Goal: Task Accomplishment & Management: Manage account settings

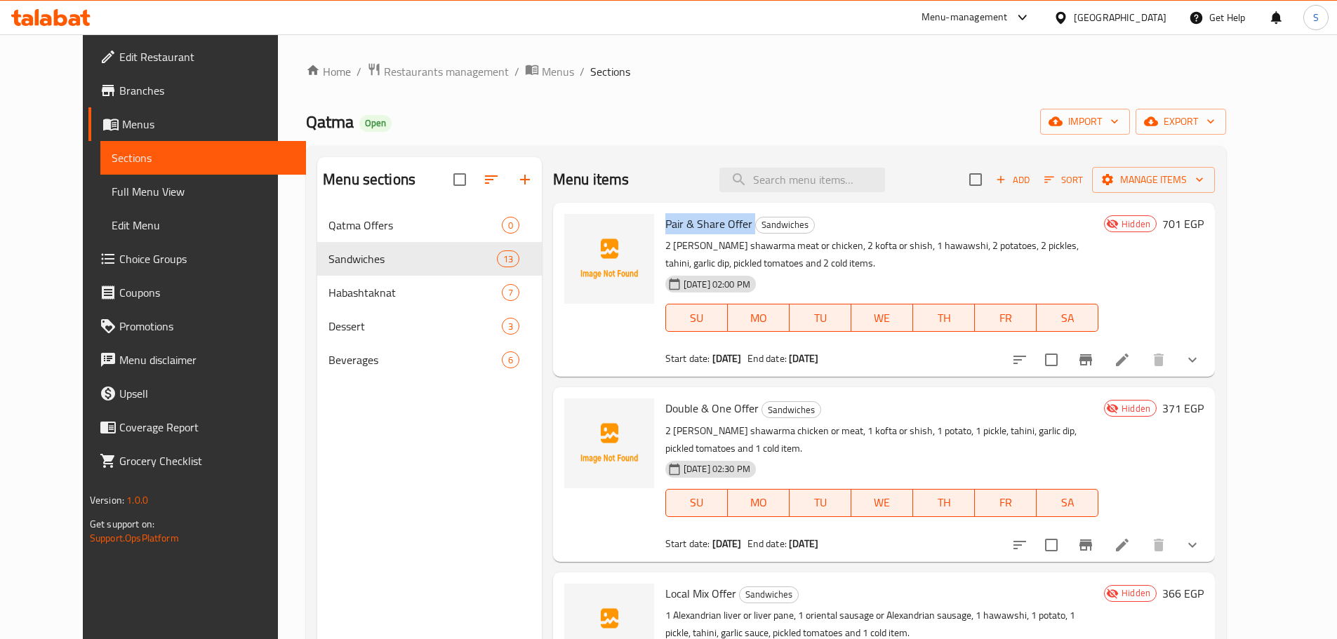
click at [707, 219] on span "Pair & Share Offer" at bounding box center [708, 223] width 87 height 21
click at [693, 258] on p "2 [PERSON_NAME] shawarma meat or chicken, 2 kofta or shish, 1 hawawshi, 2 potat…" at bounding box center [881, 254] width 433 height 35
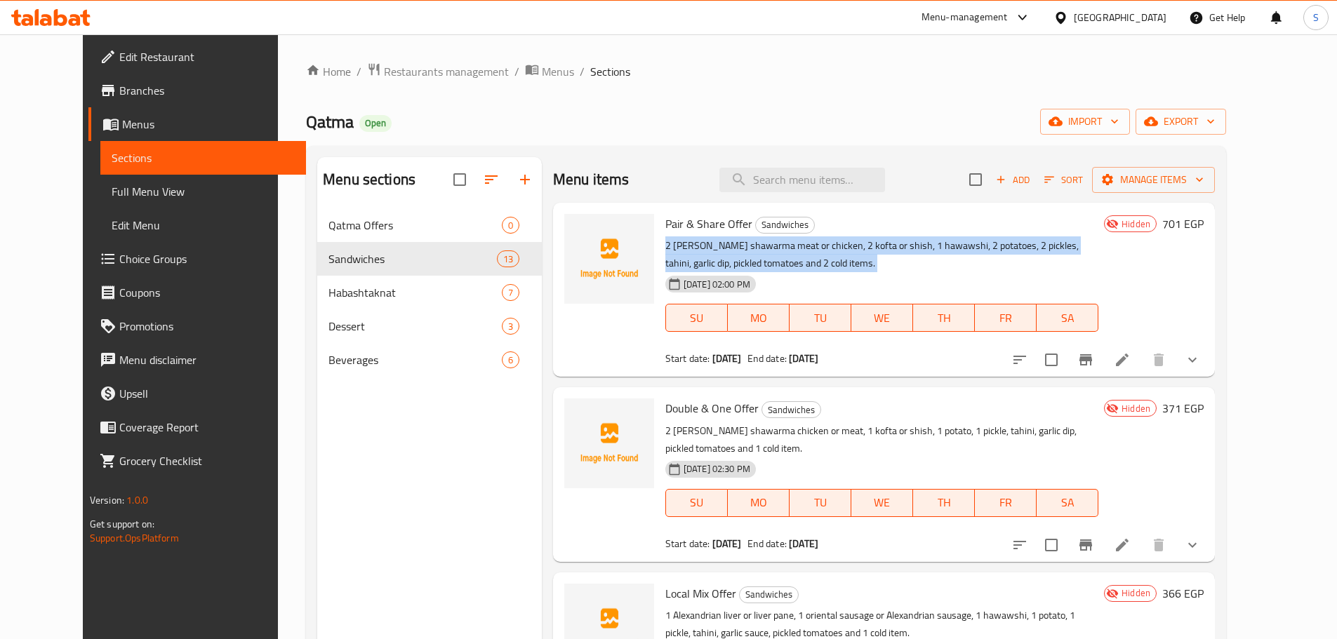
click at [693, 258] on p "2 [PERSON_NAME] shawarma meat or chicken, 2 kofta or shish, 1 hawawshi, 2 potat…" at bounding box center [881, 254] width 433 height 35
copy div "2 [PERSON_NAME] shawarma meat or chicken, 2 kofta or shish, 1 hawawshi, 2 potat…"
click at [119, 259] on span "Choice Groups" at bounding box center [206, 259] width 175 height 17
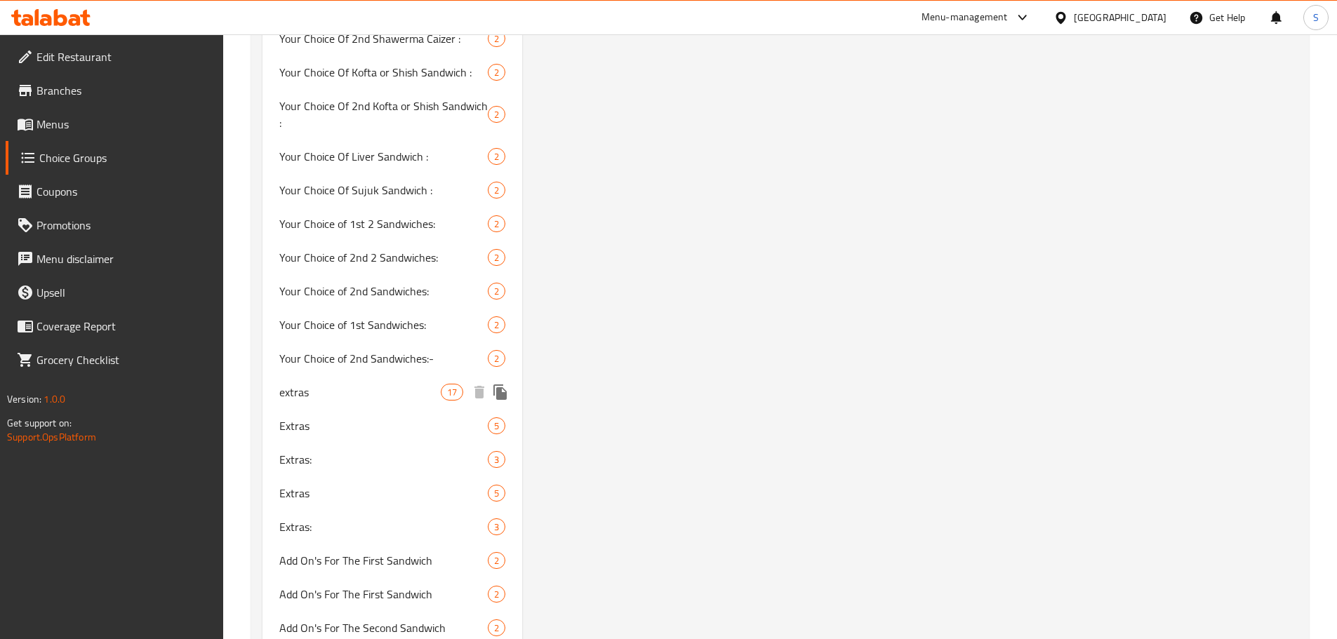
scroll to position [2457, 0]
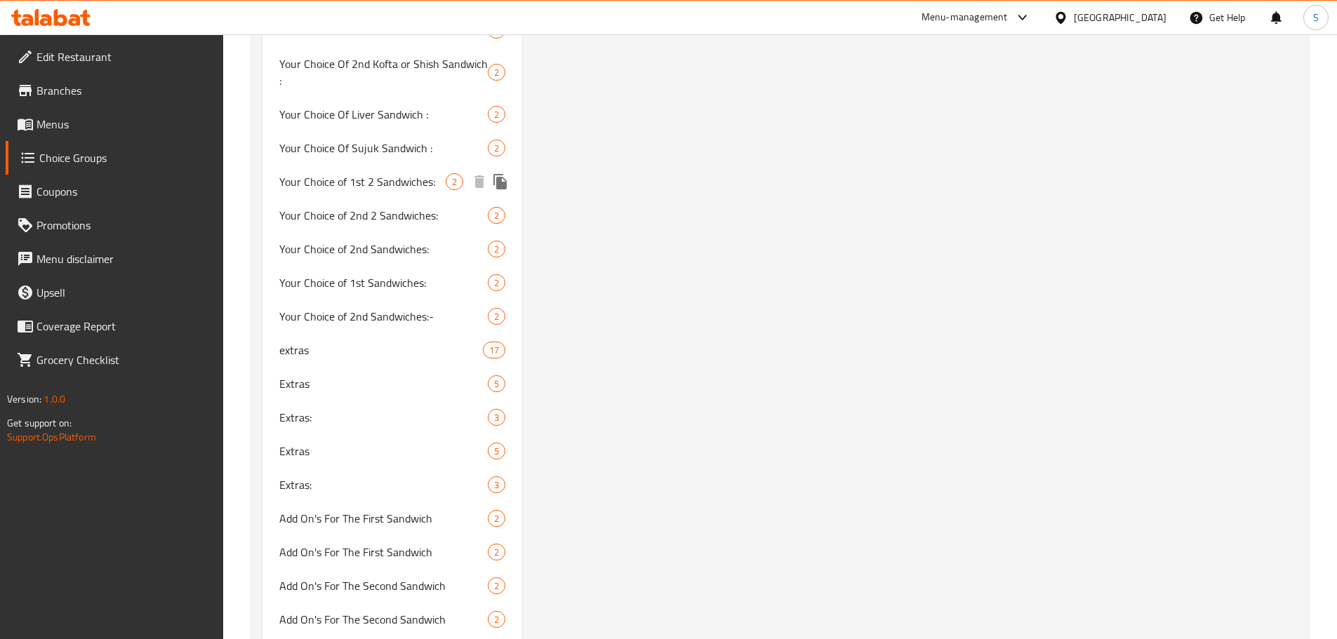
click at [402, 173] on span "Your Choice of 1st 2 Sandwiches:" at bounding box center [362, 181] width 167 height 17
type input "Your Choice of 1st 2 Sandwiches:"
type input "اختيارك من أول 2 ساندوتش:"
type input "1"
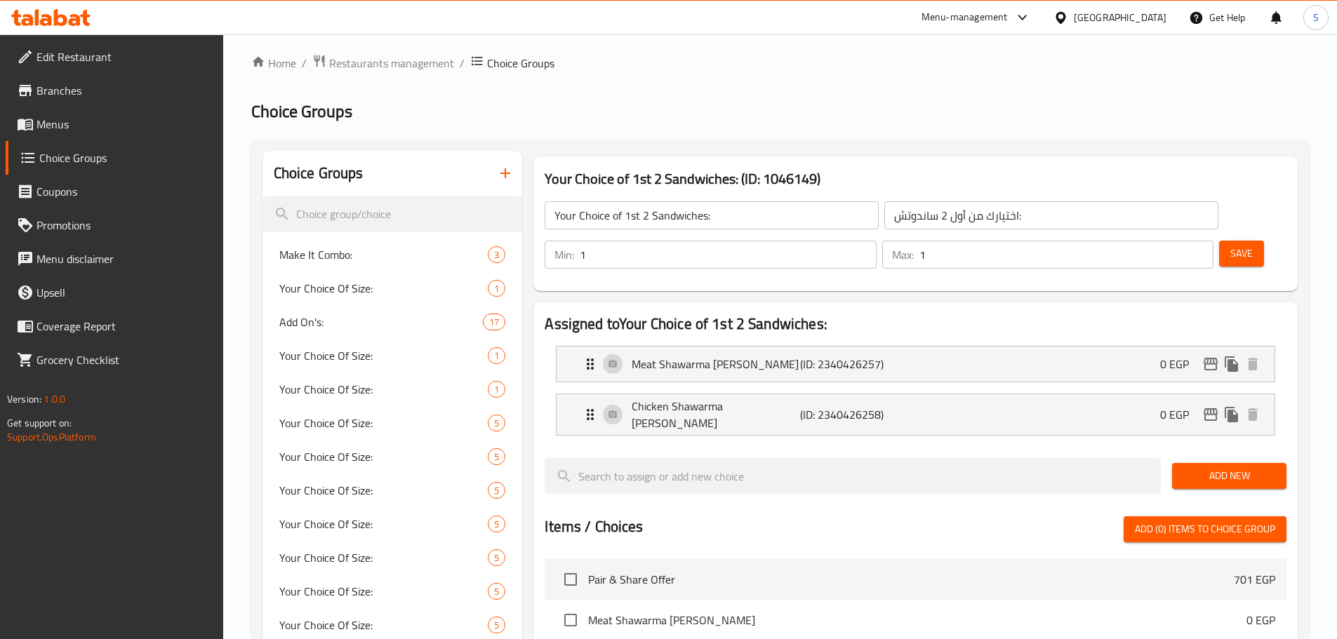
scroll to position [0, 0]
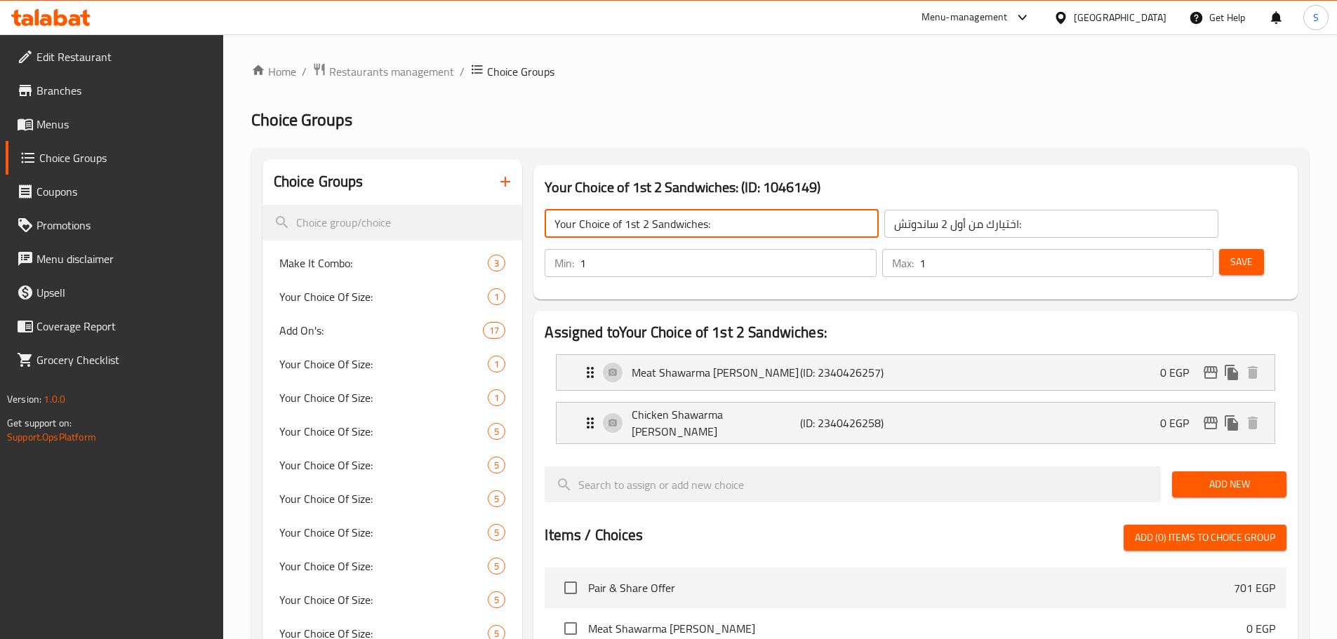
drag, startPoint x: 706, startPoint y: 225, endPoint x: 530, endPoint y: 227, distance: 176.2
click at [530, 227] on div "Your Choice of 1st 2 Sandwiches: (ID: 1046149) Your Choice of 1st 2 Sandwiches:…" at bounding box center [916, 232] width 776 height 146
click at [724, 364] on p "Meat Shawarma Kaiser" at bounding box center [716, 372] width 168 height 17
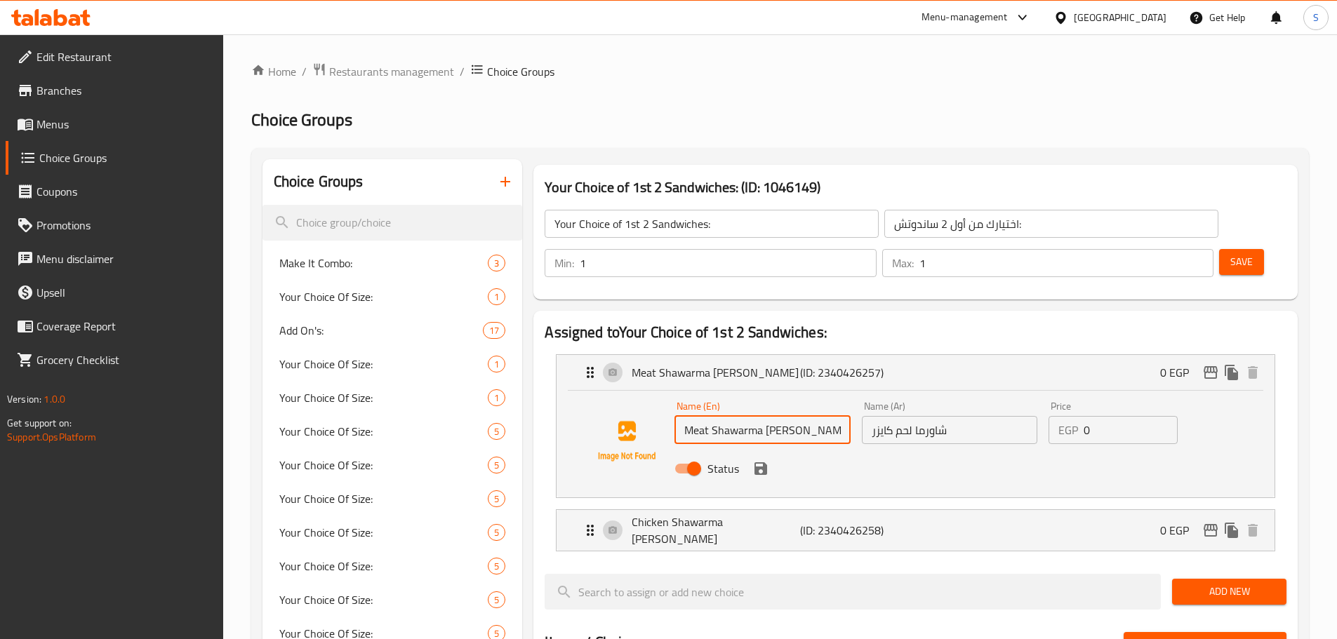
drag, startPoint x: 795, startPoint y: 392, endPoint x: 676, endPoint y: 392, distance: 118.6
click at [676, 416] on input "Meat Shawarma Kaiser" at bounding box center [762, 430] width 175 height 28
click at [715, 514] on p "Chicken Shawarma Kaiser" at bounding box center [716, 531] width 168 height 34
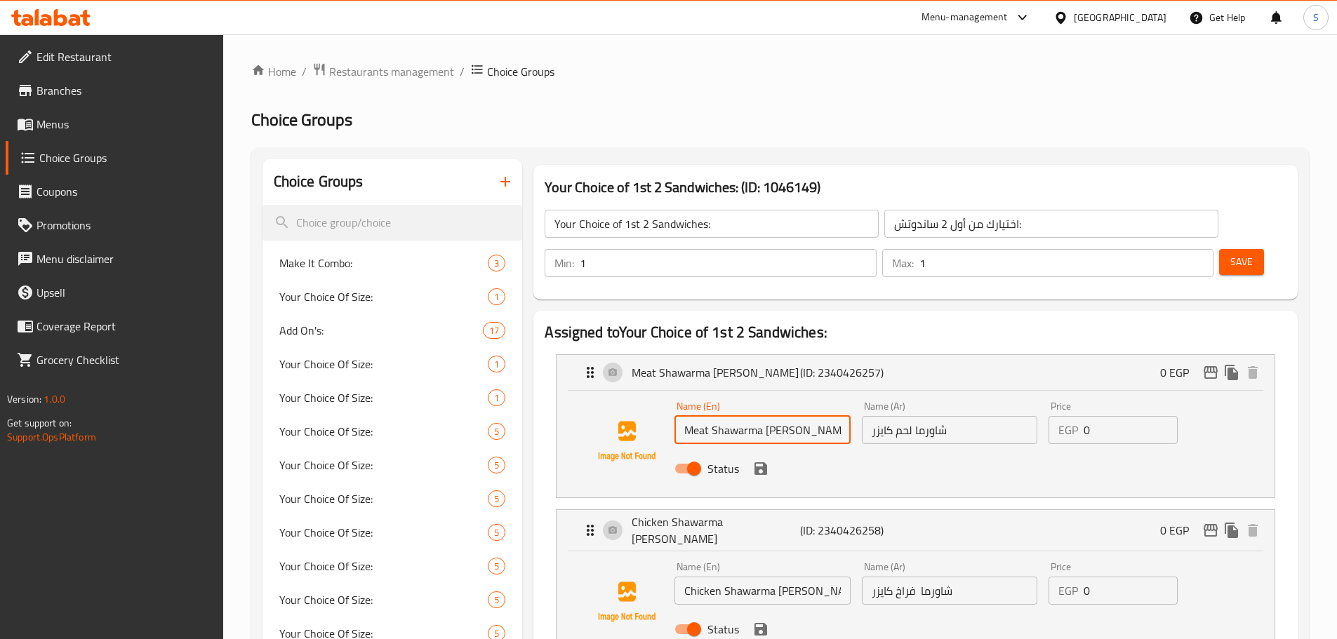
click at [730, 577] on input "Chicken Shawarma Kaiser" at bounding box center [762, 591] width 175 height 28
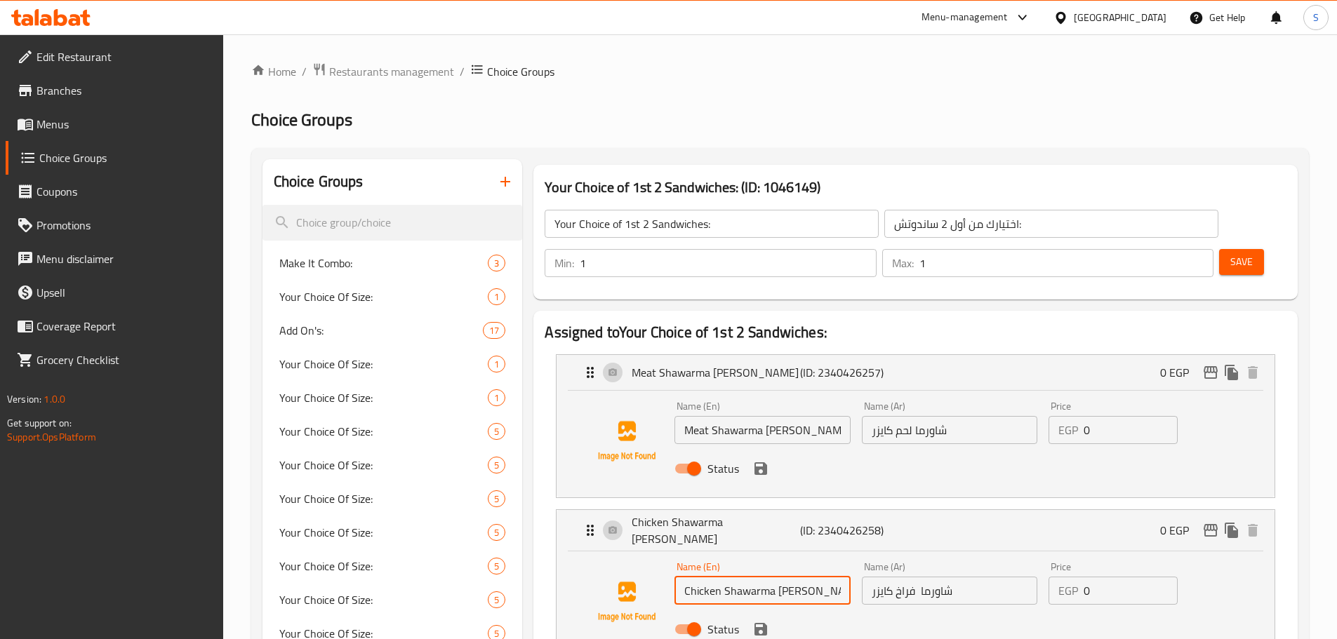
click at [730, 577] on input "Chicken Shawarma Kaiser" at bounding box center [762, 591] width 175 height 28
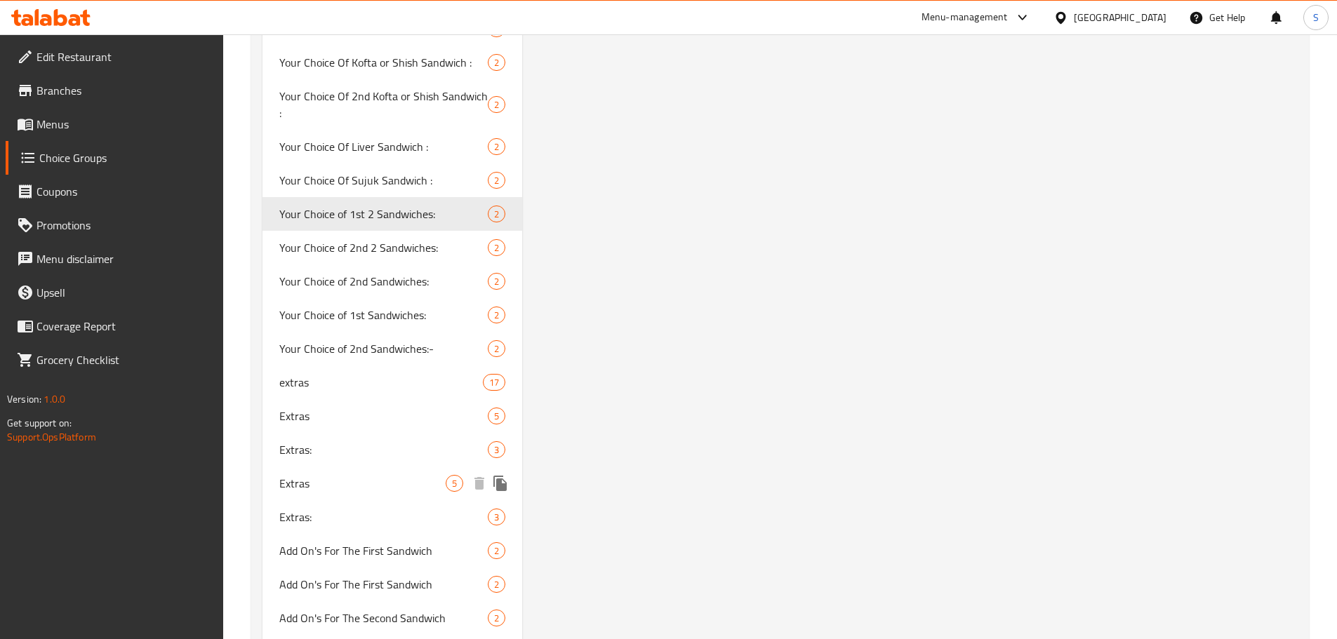
scroll to position [2423, 0]
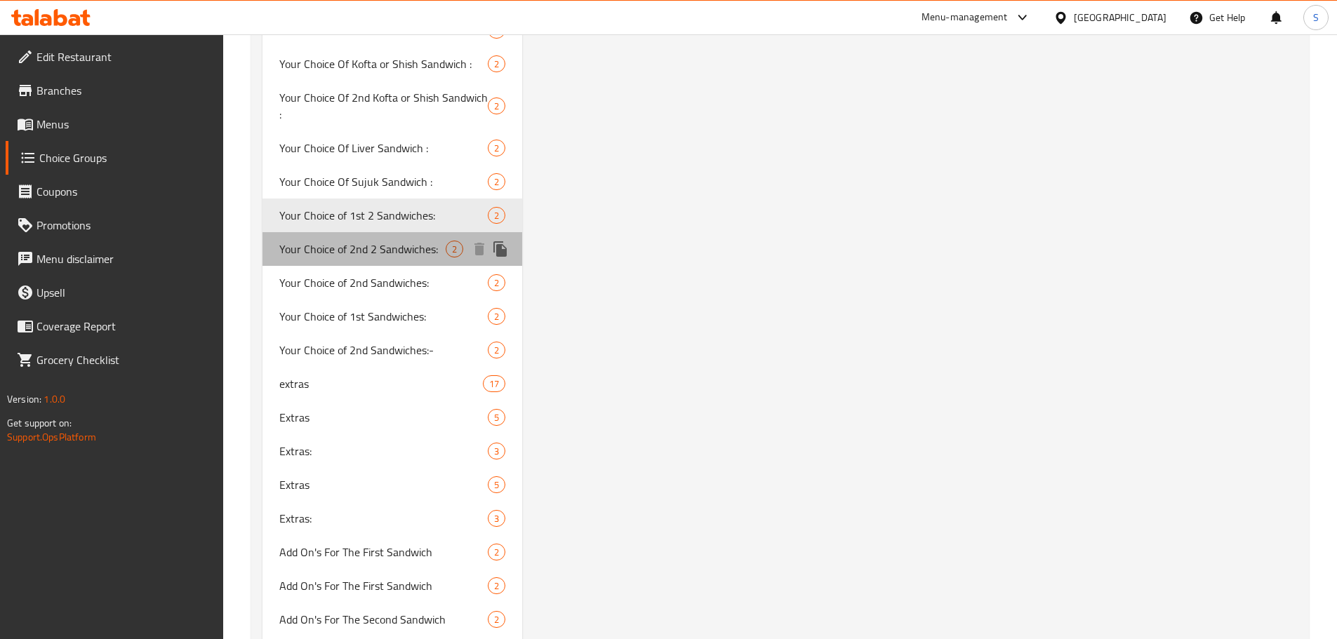
click at [432, 246] on span "Your Choice of 2nd 2 Sandwiches:" at bounding box center [362, 249] width 167 height 17
type input "Your Choice of 2nd 2 Sandwiches:"
type input "اختيارك من ثاني 2 ساندوتش:"
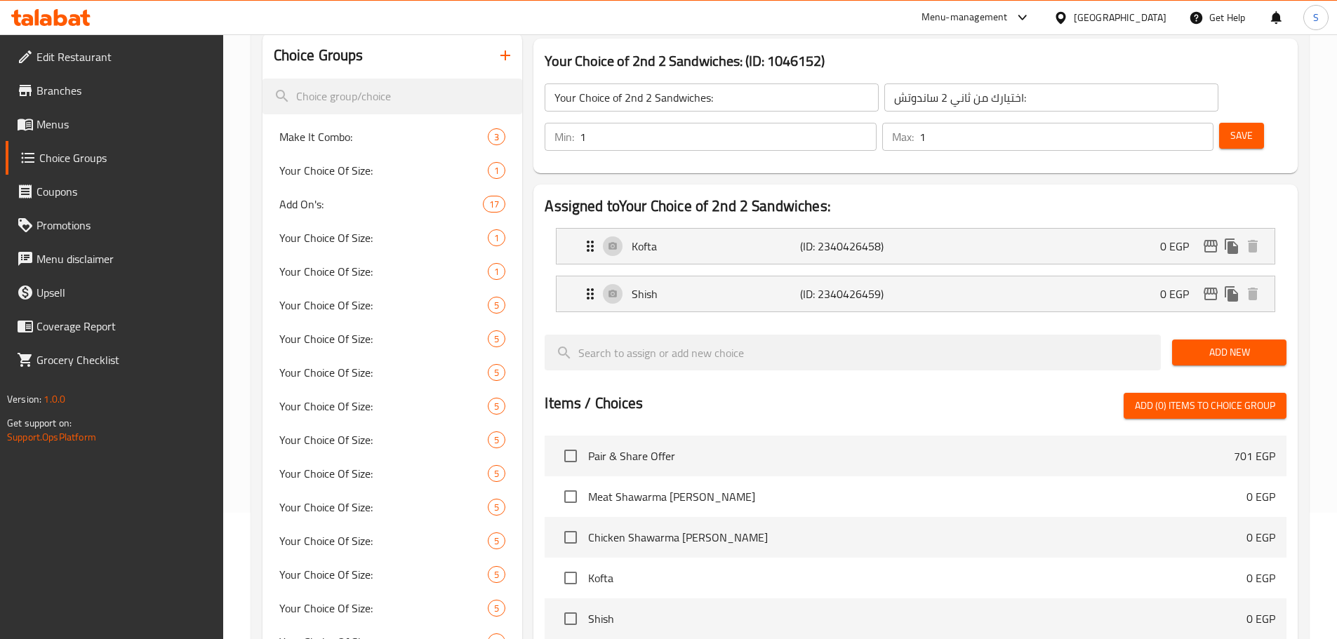
scroll to position [55, 0]
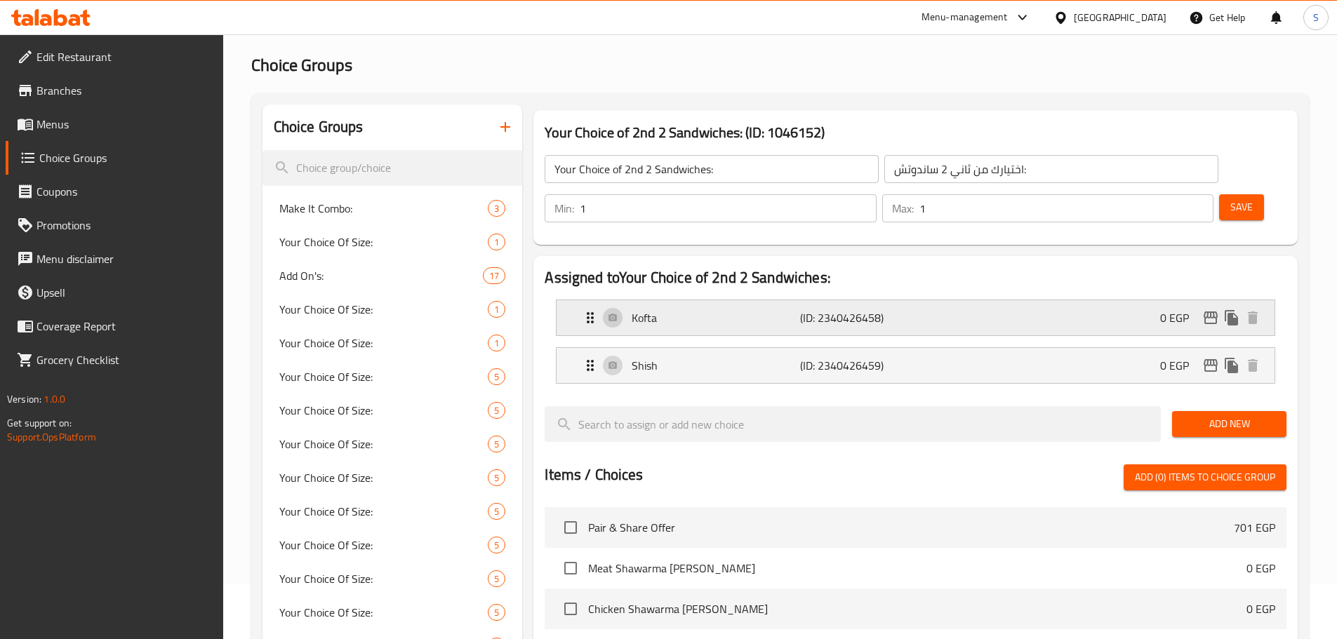
click at [720, 310] on p "Kofta" at bounding box center [716, 318] width 168 height 17
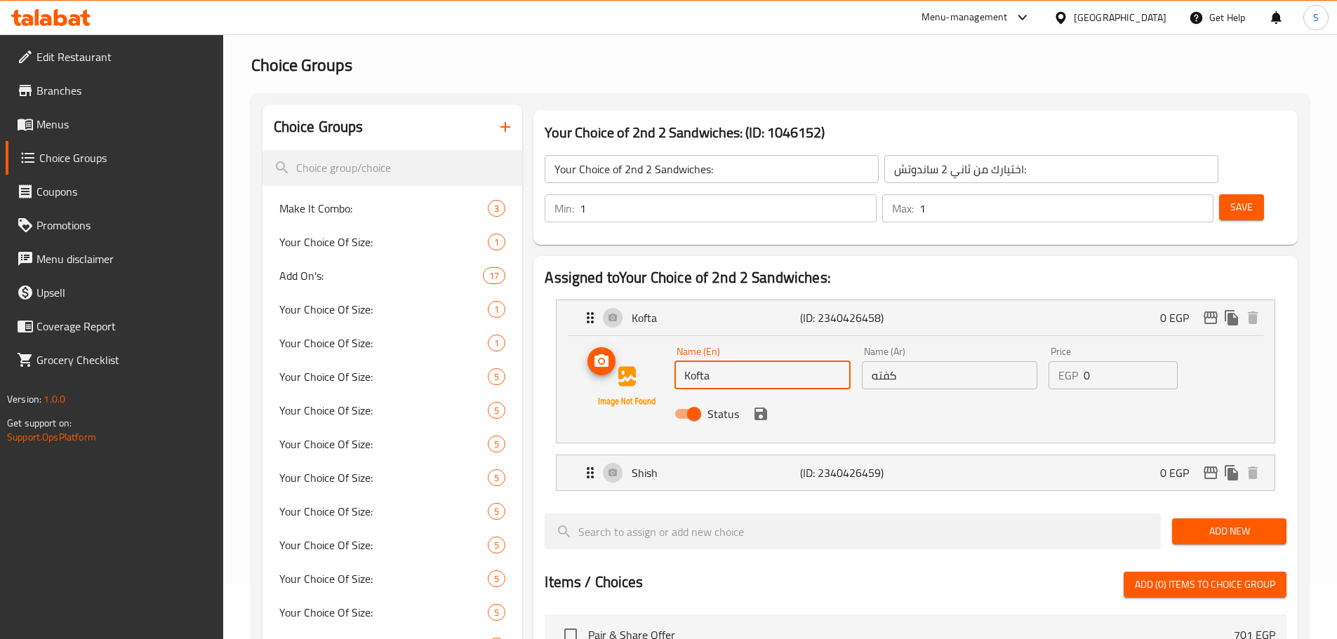
drag, startPoint x: 725, startPoint y: 343, endPoint x: 665, endPoint y: 340, distance: 60.4
click at [665, 340] on div "Name (En) Kofta Name (En) Name (Ar) كفته Name (Ar) Price EGP 0 Price Status" at bounding box center [915, 386] width 673 height 95
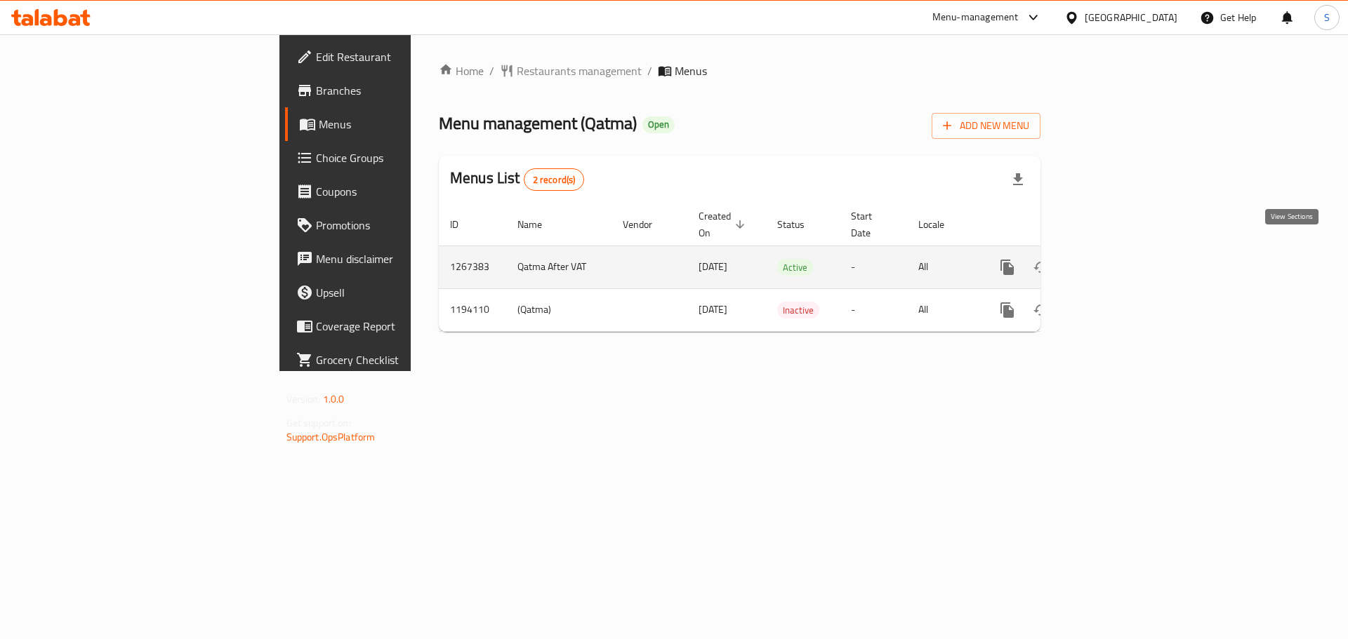
click at [1117, 259] on icon "enhanced table" at bounding box center [1108, 267] width 17 height 17
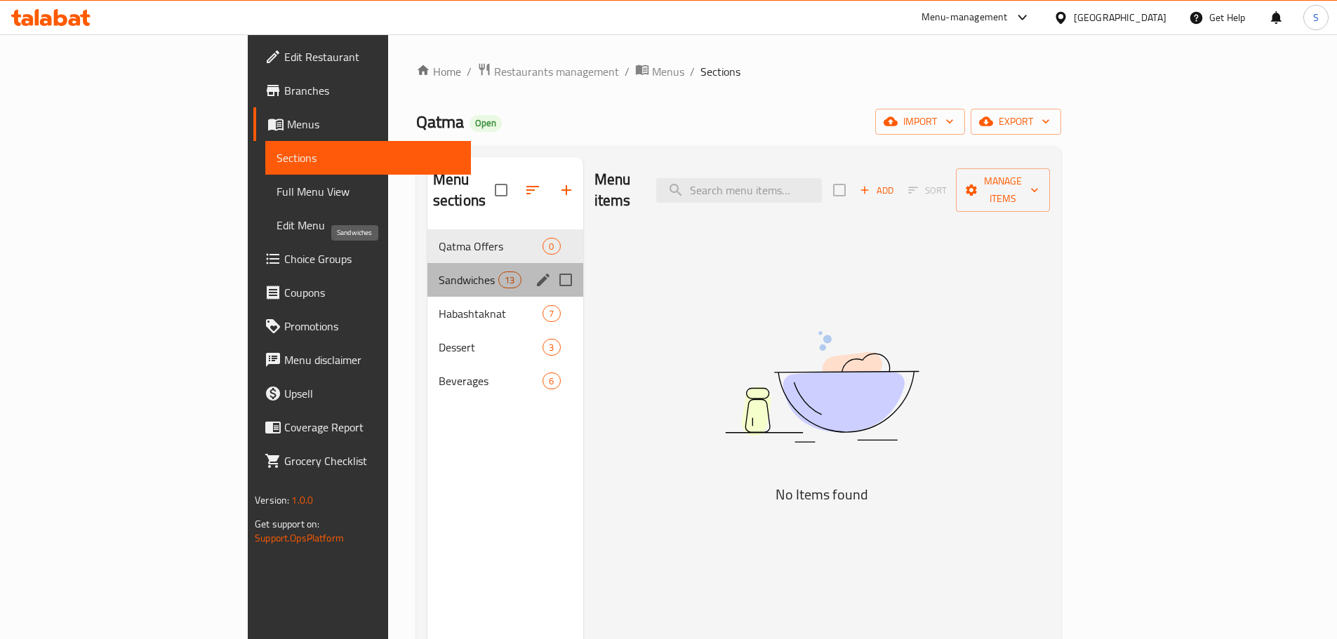
drag, startPoint x: 349, startPoint y: 263, endPoint x: 383, endPoint y: 258, distance: 34.6
click at [439, 272] on span "Sandwiches" at bounding box center [469, 280] width 60 height 17
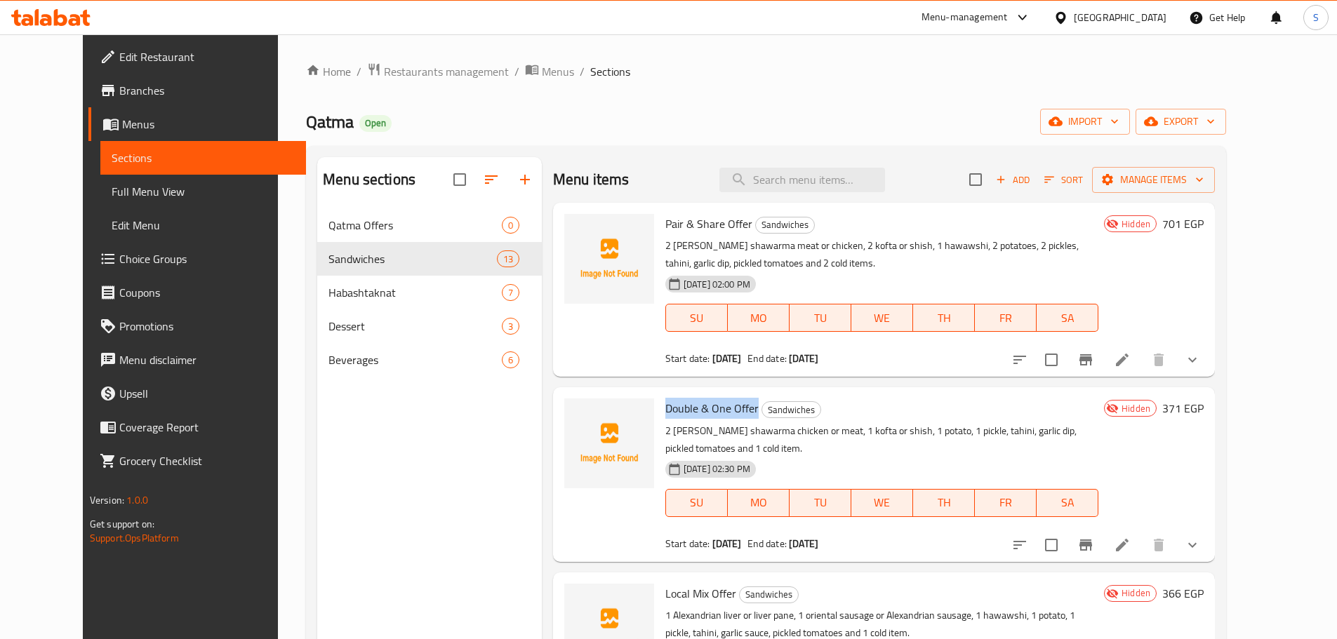
copy span "Double & One Offer"
drag, startPoint x: 736, startPoint y: 409, endPoint x: 644, endPoint y: 417, distance: 92.3
click at [665, 417] on h6 "Double & One Offer Sandwiches" at bounding box center [881, 409] width 433 height 20
click at [767, 433] on p "2 [PERSON_NAME] shawarma chicken or meat, 1 kofta or shish, 1 potato, 1 pickle,…" at bounding box center [881, 440] width 433 height 35
click at [768, 432] on p "2 [PERSON_NAME] shawarma chicken or meat, 1 kofta or shish, 1 potato, 1 pickle,…" at bounding box center [881, 440] width 433 height 35
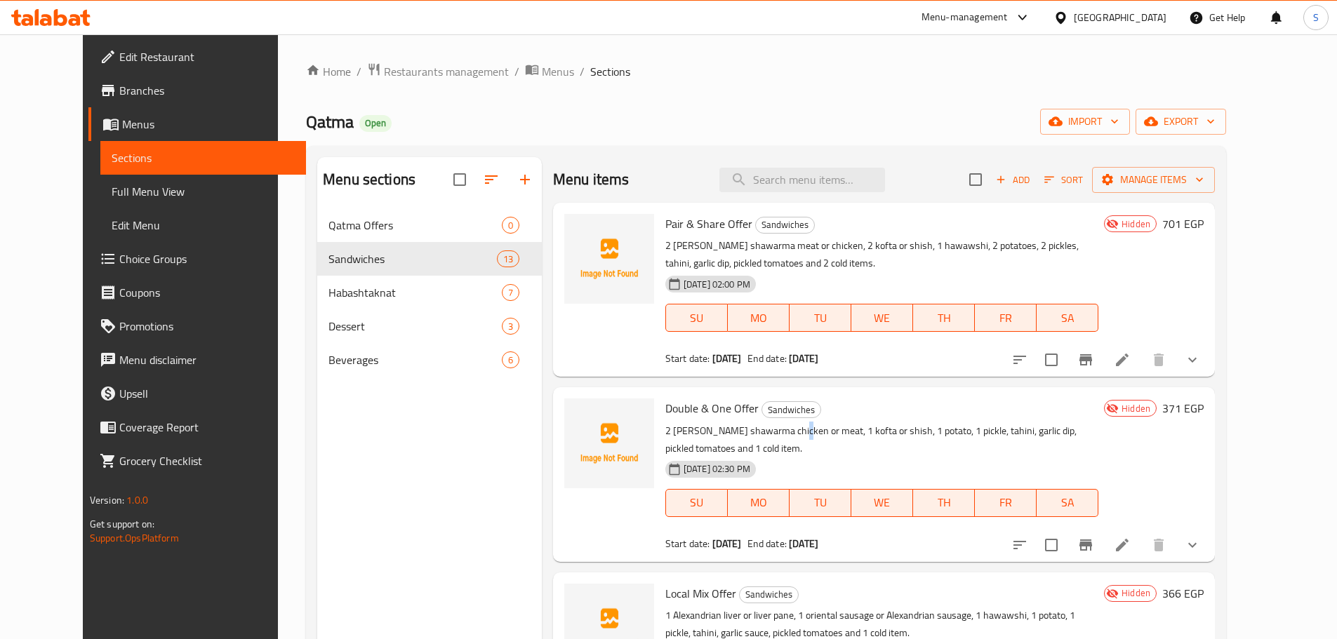
click at [767, 430] on p "2 [PERSON_NAME] shawarma chicken or meat, 1 kofta or shish, 1 potato, 1 pickle,…" at bounding box center [881, 440] width 433 height 35
click at [766, 430] on p "2 [PERSON_NAME] shawarma chicken or meat, 1 kofta or shish, 1 potato, 1 pickle,…" at bounding box center [881, 440] width 433 height 35
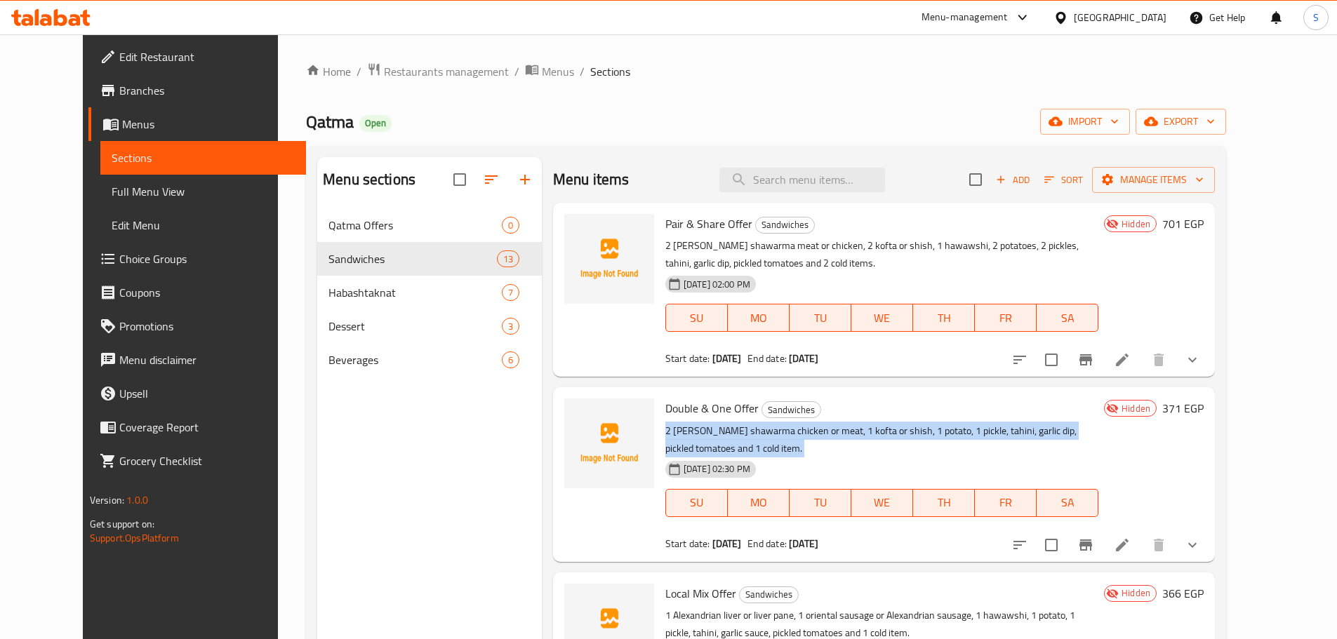
click at [766, 430] on p "2 [PERSON_NAME] shawarma chicken or meat, 1 kofta or shish, 1 potato, 1 pickle,…" at bounding box center [881, 440] width 433 height 35
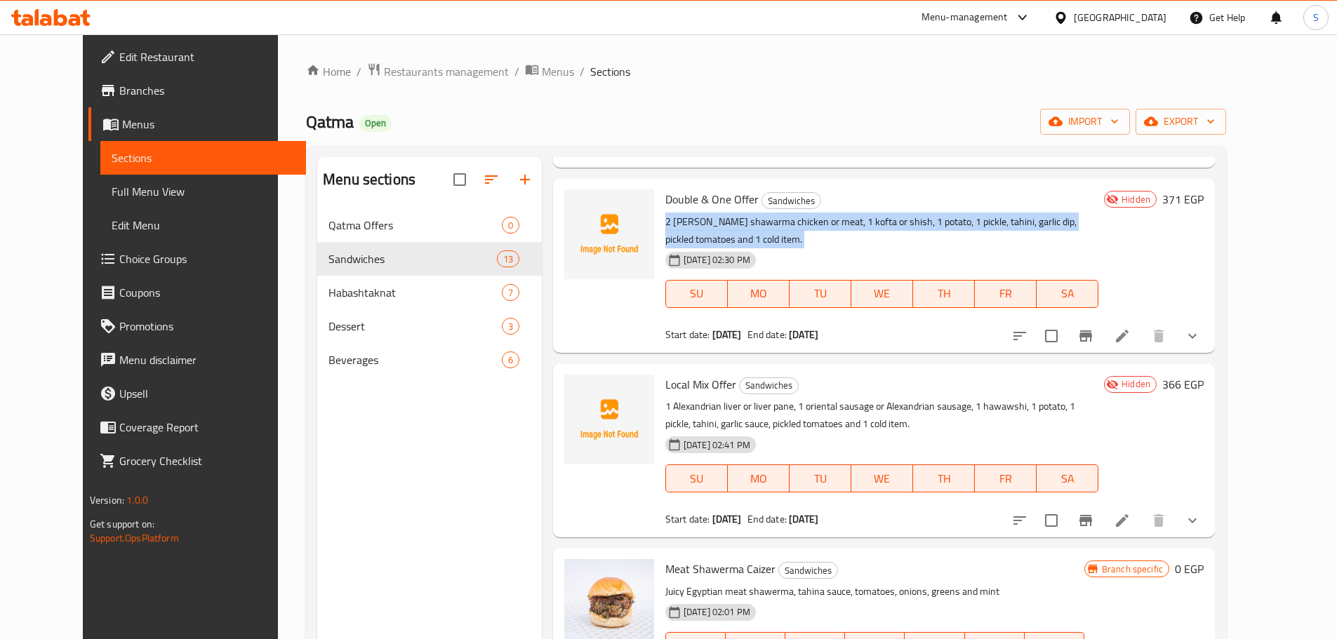
scroll to position [211, 0]
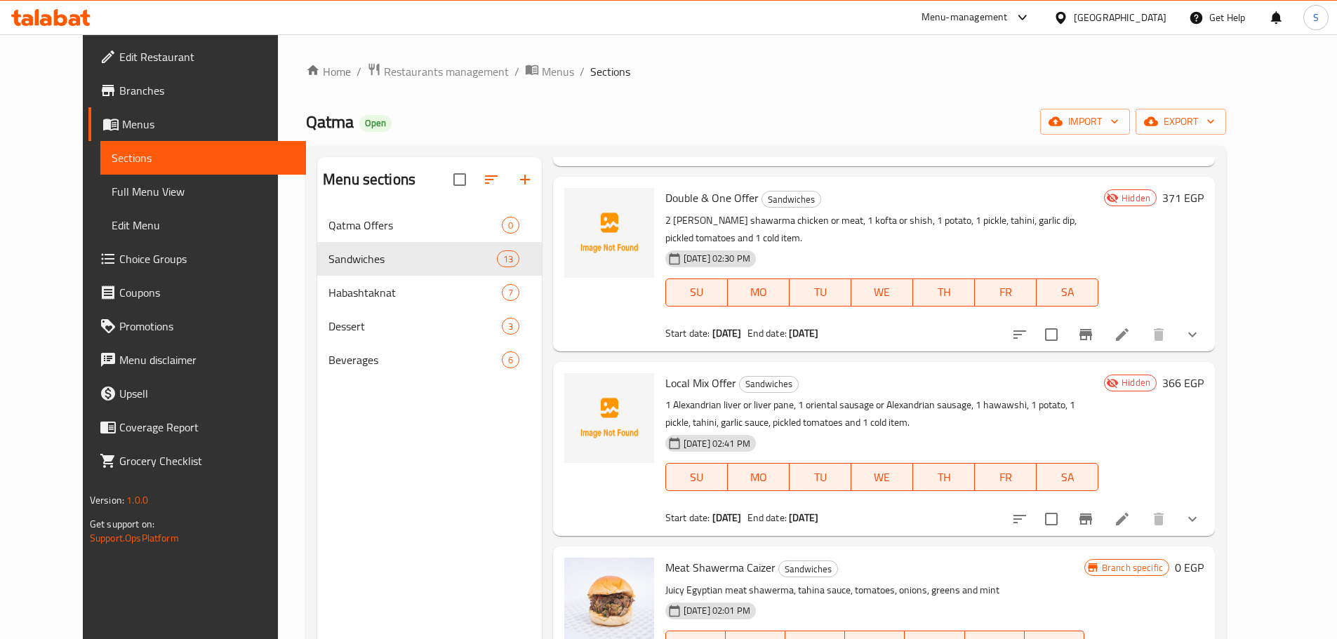
click at [688, 373] on span "Local Mix Offer" at bounding box center [700, 383] width 71 height 21
copy h6 "Local Mix Offer"
click at [789, 404] on p "1 Alexandrian liver or liver pane, 1 oriental sausage or Alexandrian sausage, 1…" at bounding box center [881, 414] width 433 height 35
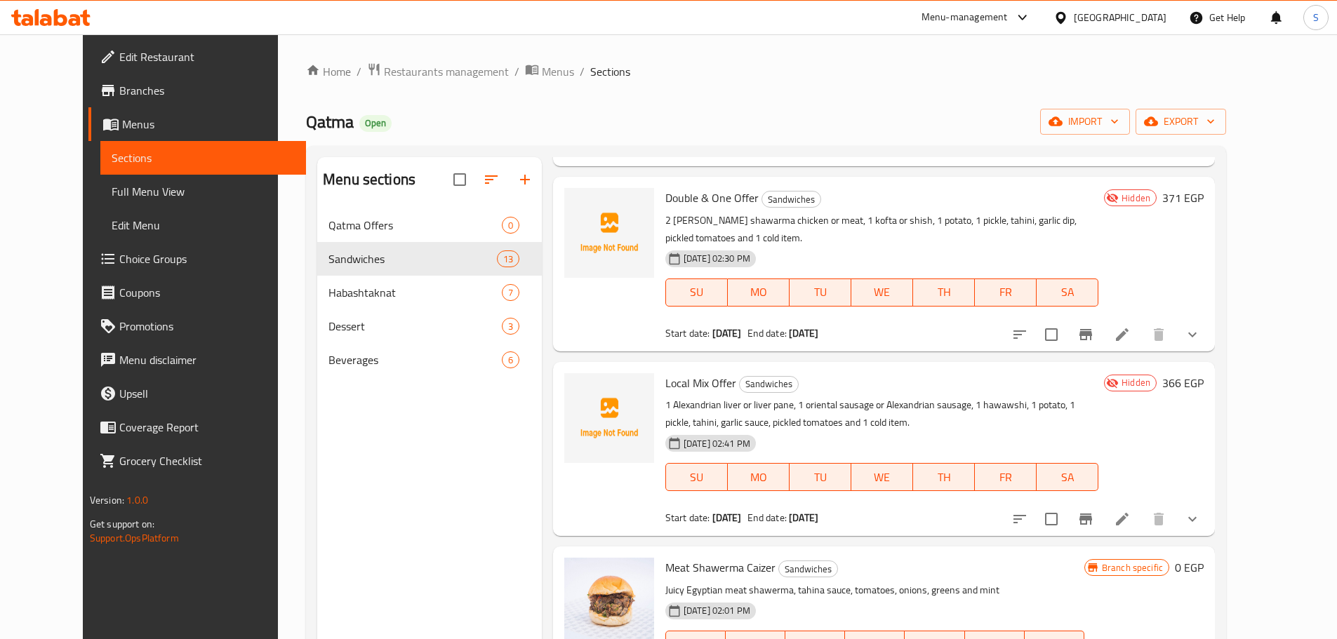
click at [789, 404] on p "1 Alexandrian liver or liver pane, 1 oriental sausage or Alexandrian sausage, 1…" at bounding box center [881, 414] width 433 height 35
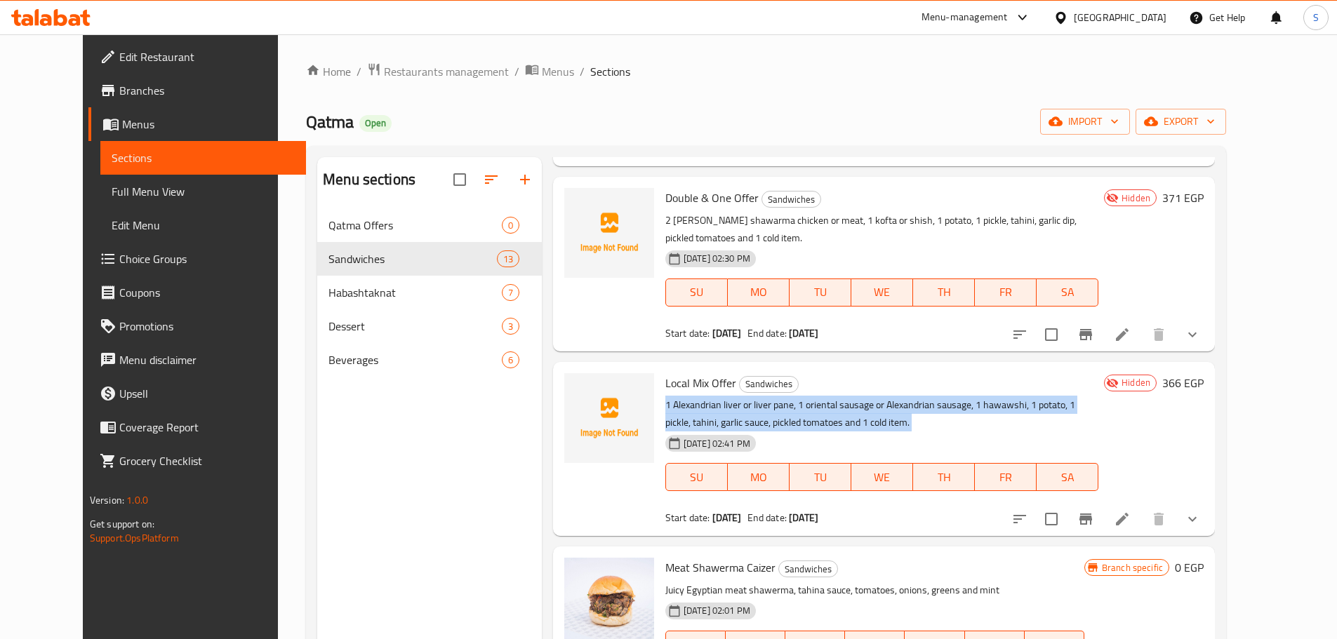
click at [789, 404] on p "1 Alexandrian liver or liver pane, 1 oriental sausage or Alexandrian sausage, 1…" at bounding box center [881, 414] width 433 height 35
copy div "1 Alexandrian liver or liver pane, 1 oriental sausage or Alexandrian sausage, 1…"
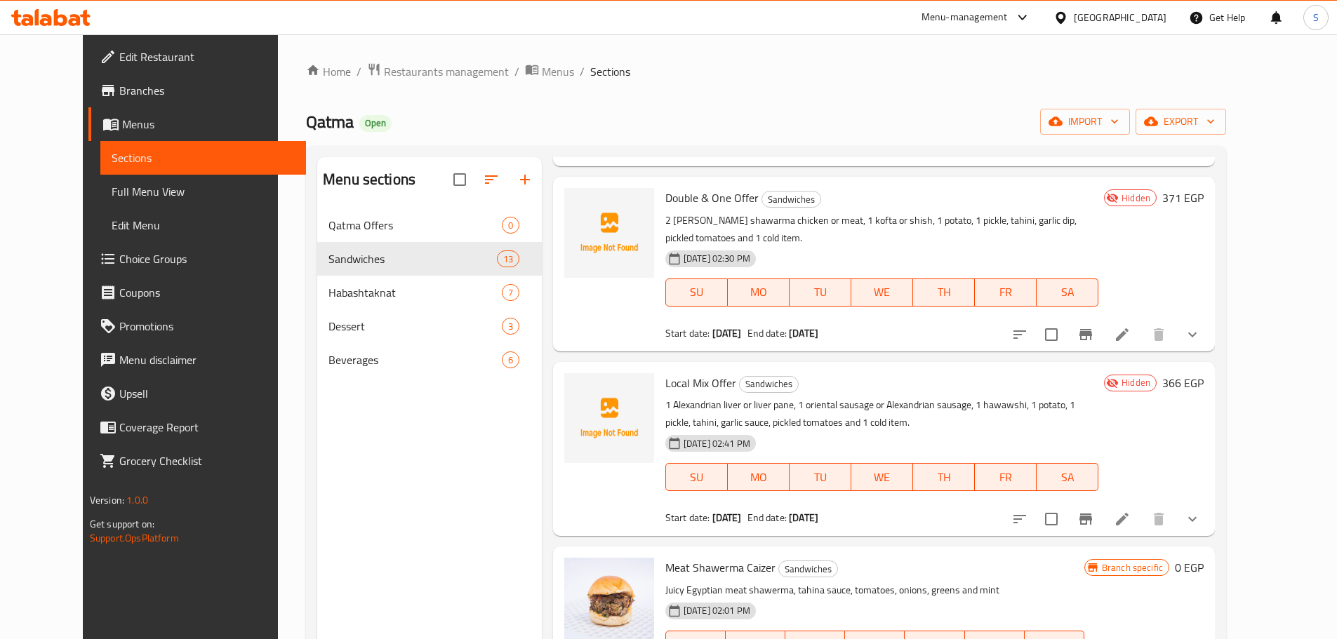
click at [542, 439] on div "Menu items Add Sort Manage items Pair & Share Offer Sandwiches 2 Kaiser shawarm…" at bounding box center [878, 476] width 673 height 639
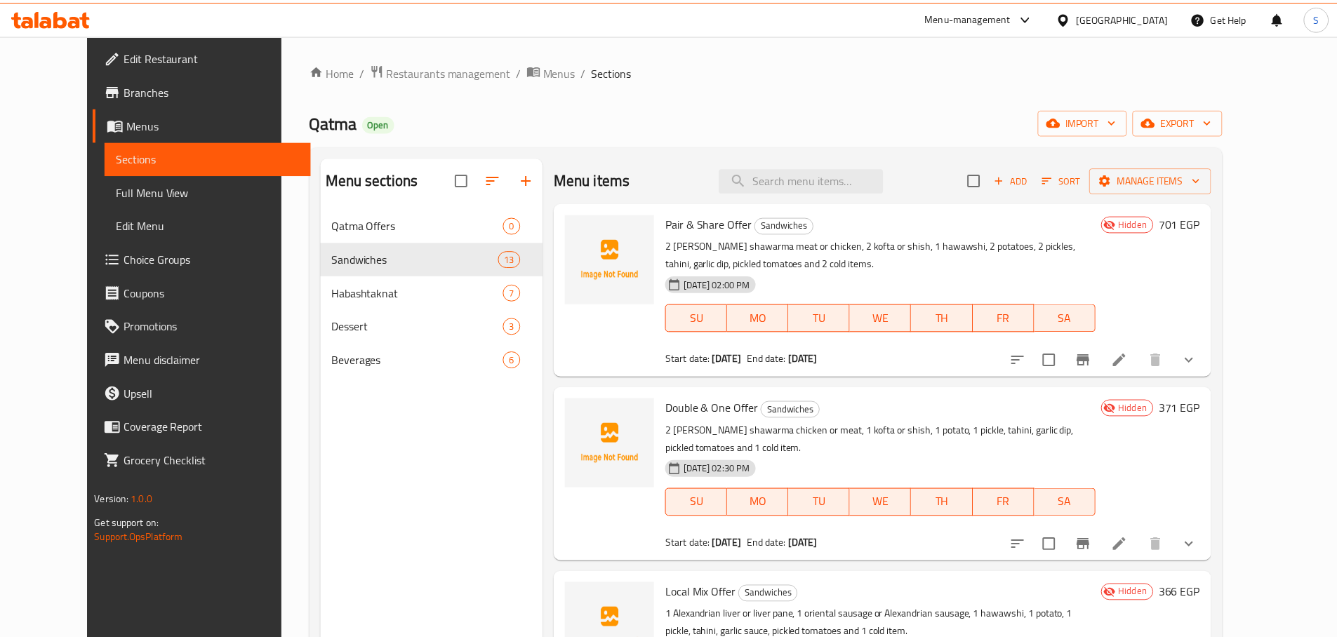
scroll to position [197, 0]
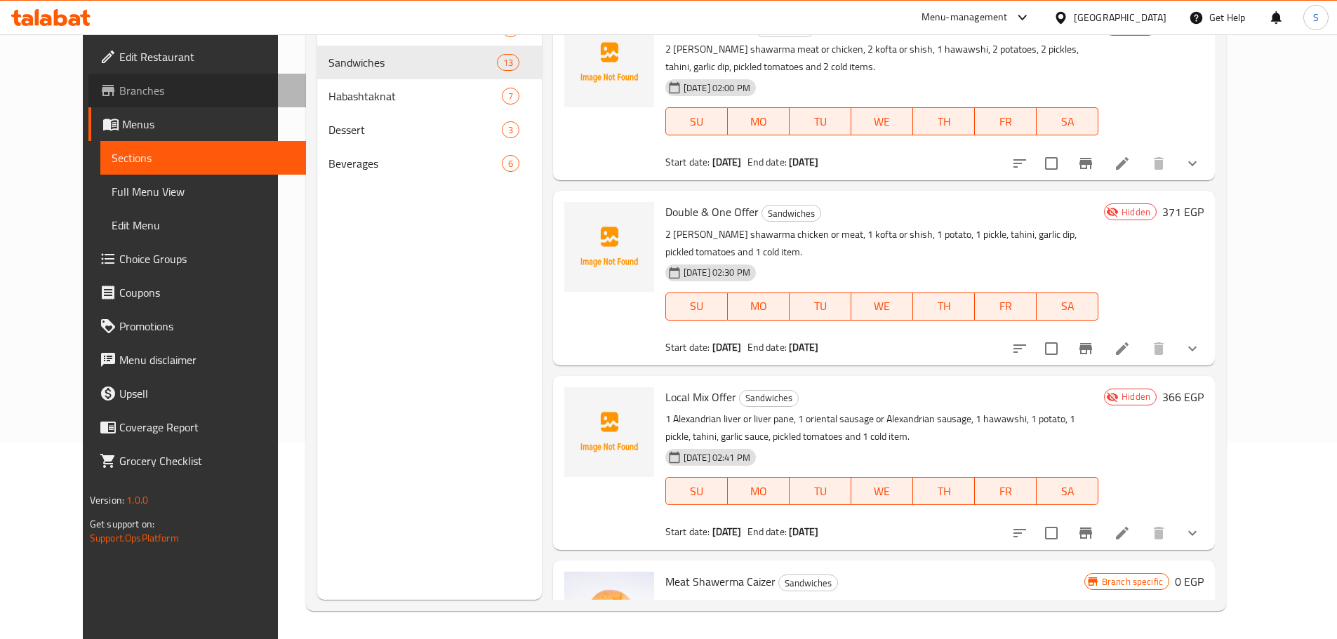
click at [119, 88] on span "Branches" at bounding box center [206, 90] width 175 height 17
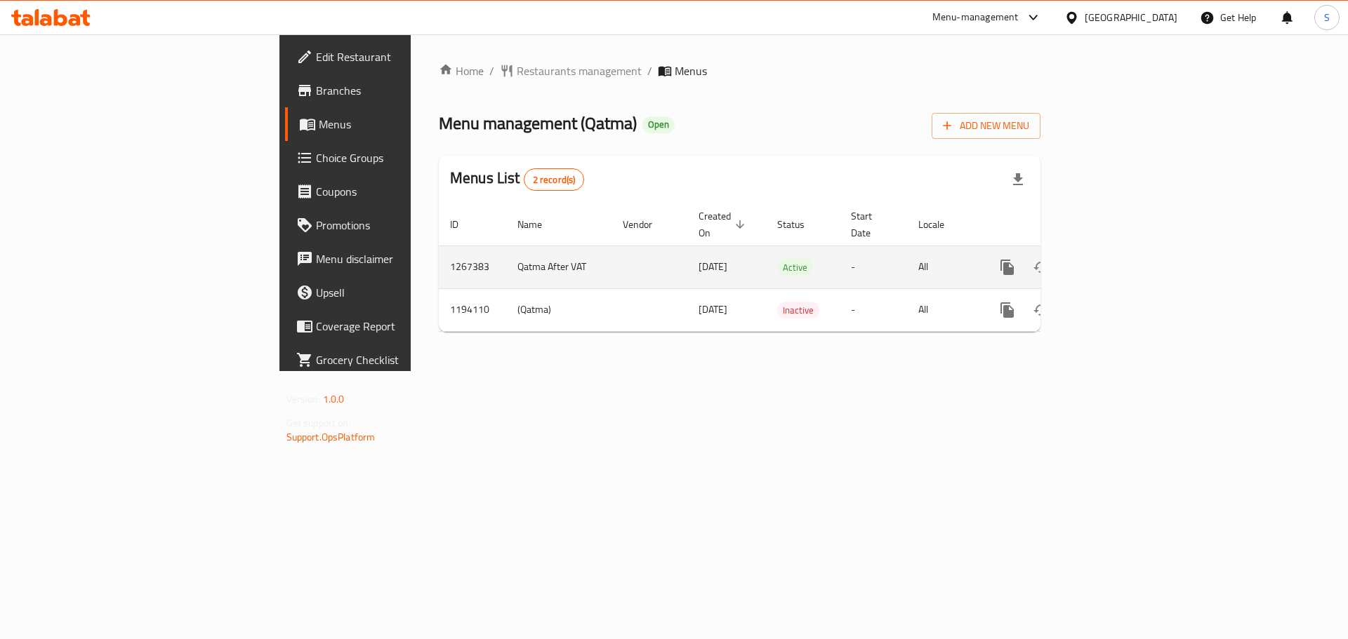
click at [1115, 261] on icon "enhanced table" at bounding box center [1108, 267] width 13 height 13
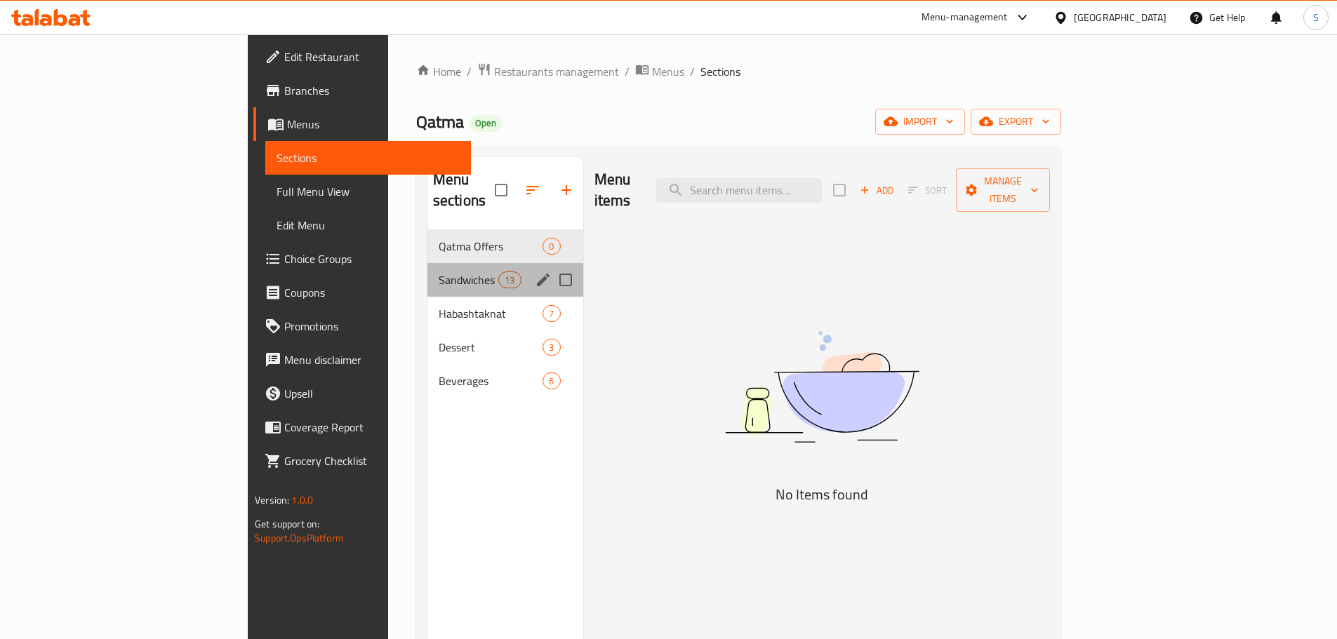
click at [427, 263] on div "Sandwiches 13" at bounding box center [505, 280] width 156 height 34
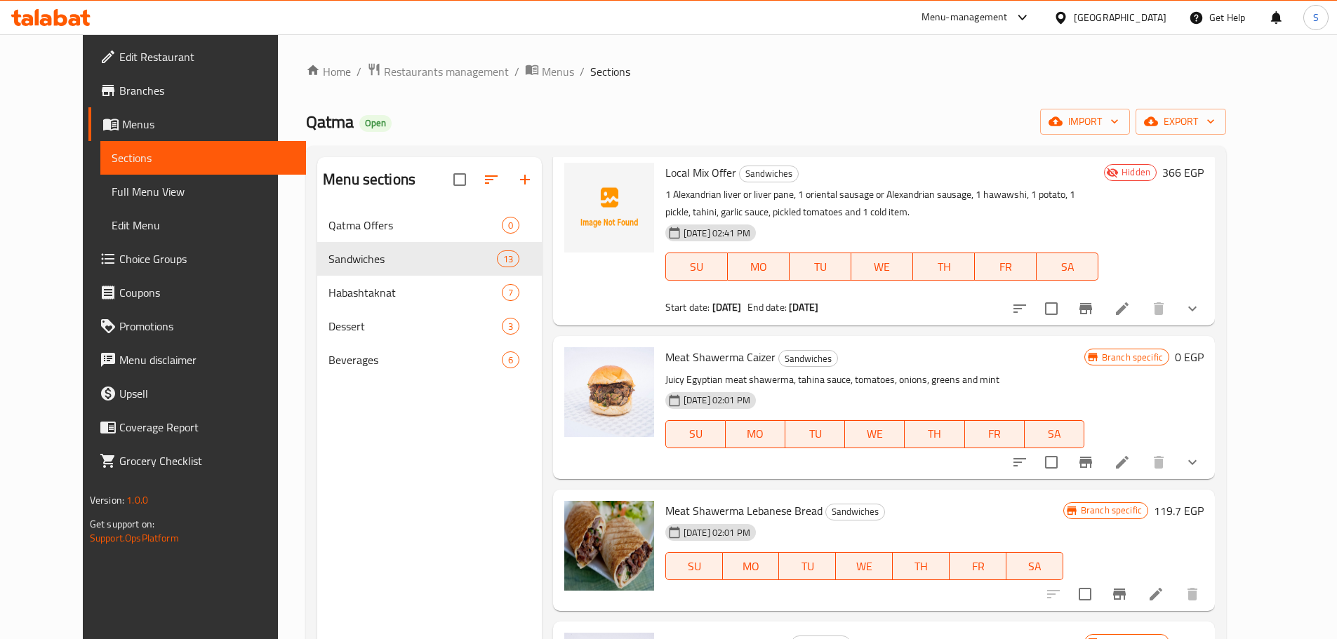
scroll to position [351, 0]
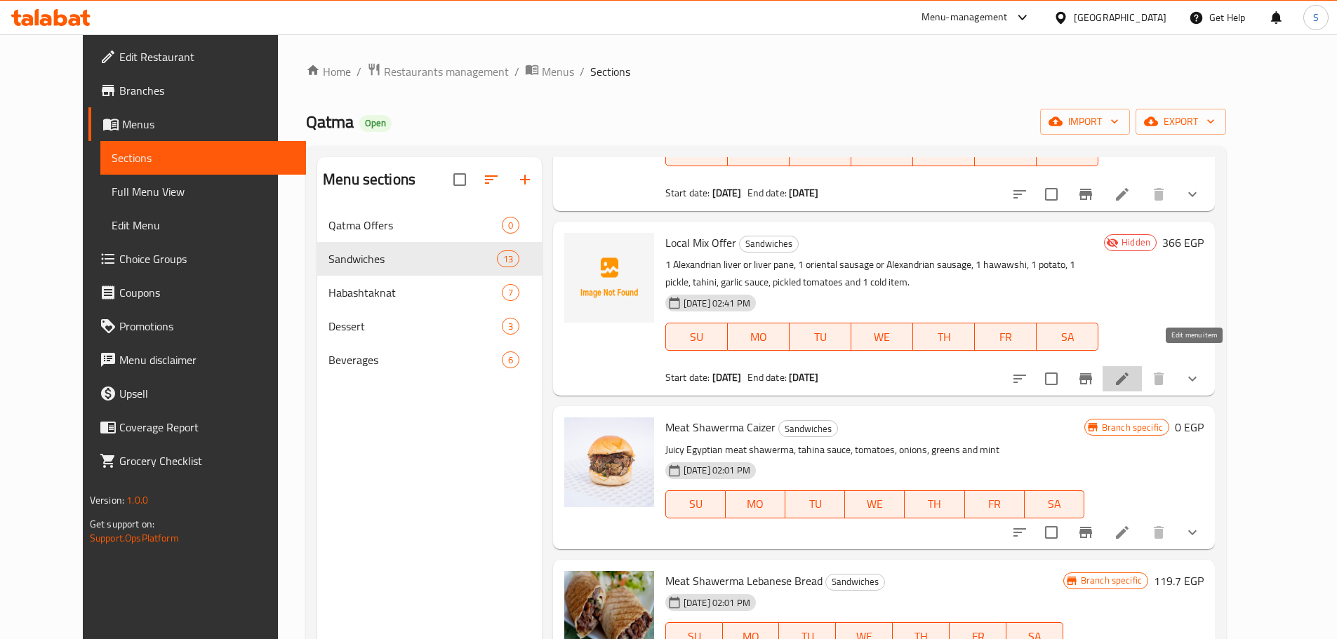
click at [1131, 371] on icon at bounding box center [1122, 379] width 17 height 17
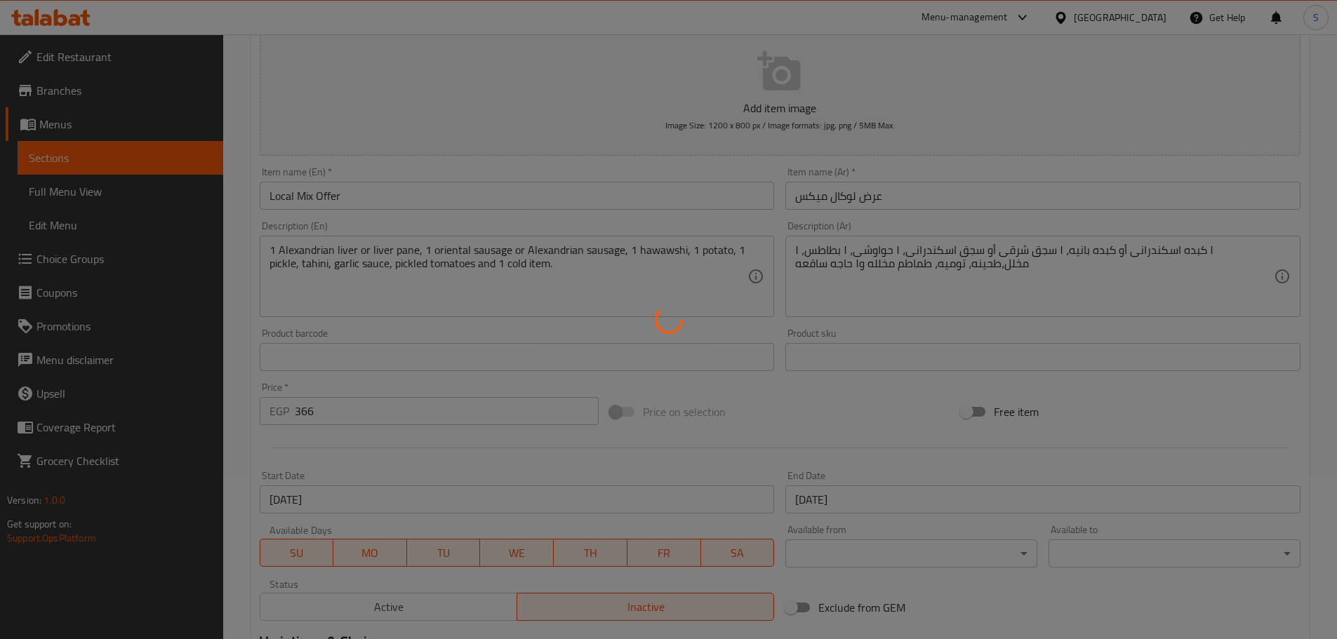
type input "اختيارك من أول ساندوتش:"
type input "1"
type input "اختيارك من ثاني ساندوتش:-"
type input "1"
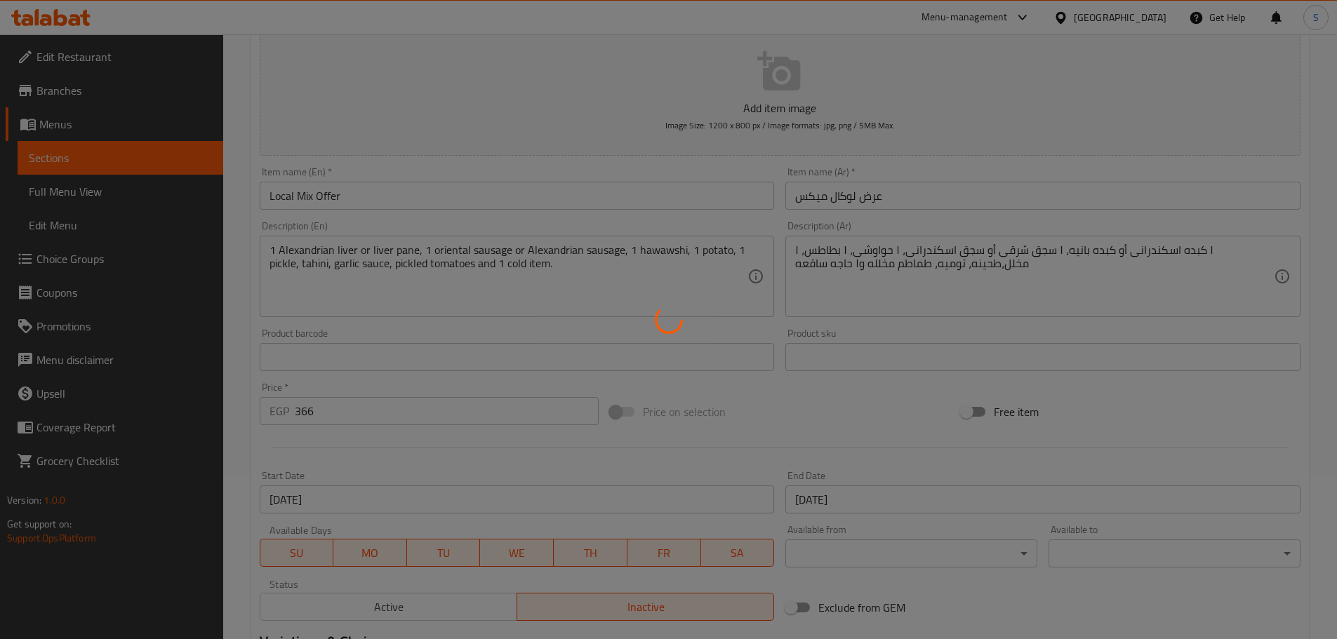
type input "1"
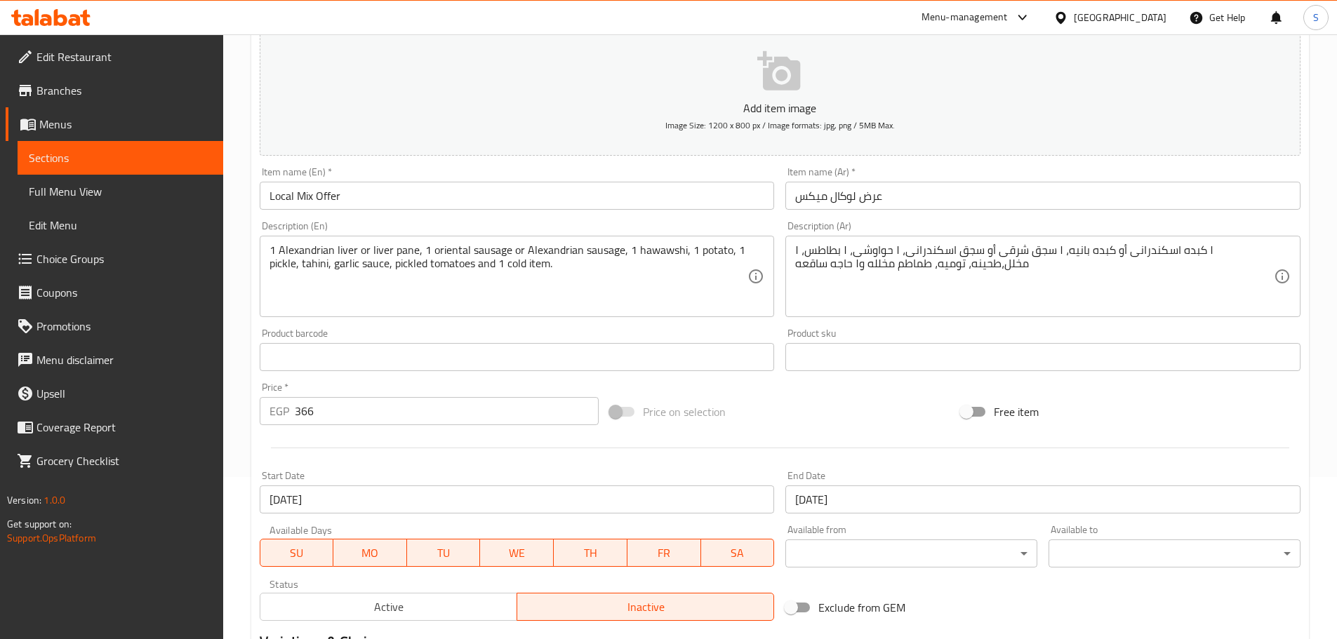
scroll to position [281, 0]
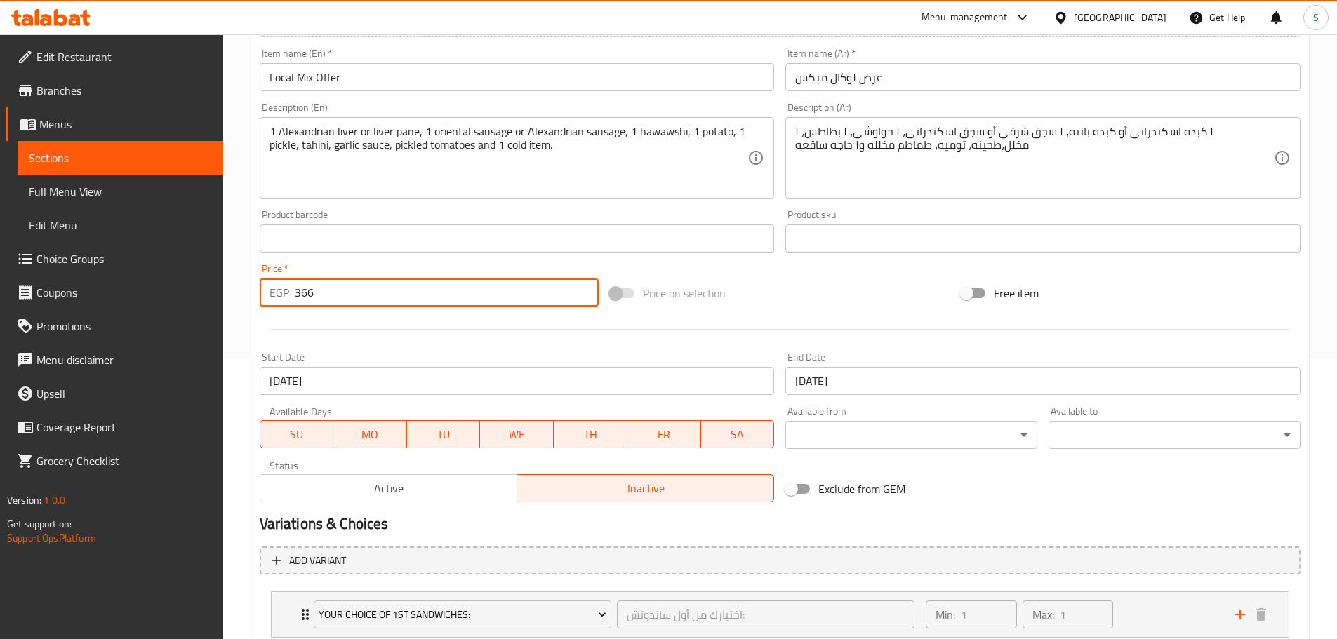
drag, startPoint x: 321, startPoint y: 292, endPoint x: 272, endPoint y: 303, distance: 49.6
click at [272, 303] on div "EGP 366 Price *" at bounding box center [430, 293] width 340 height 28
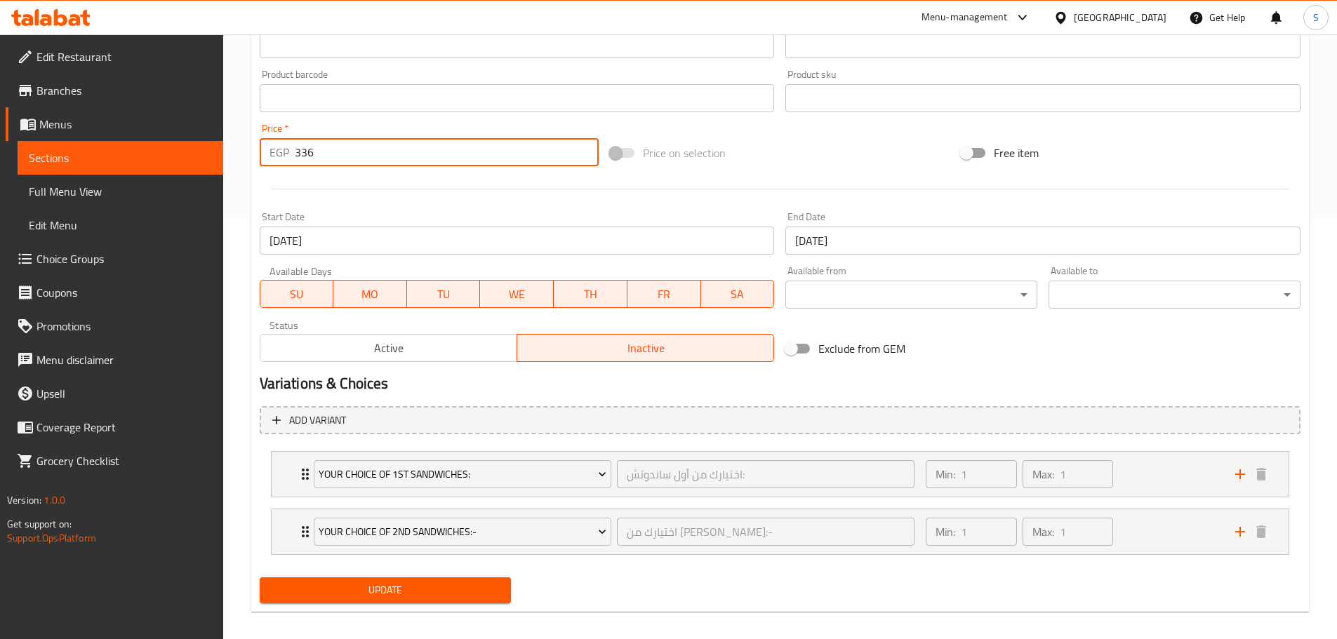
scroll to position [433, 0]
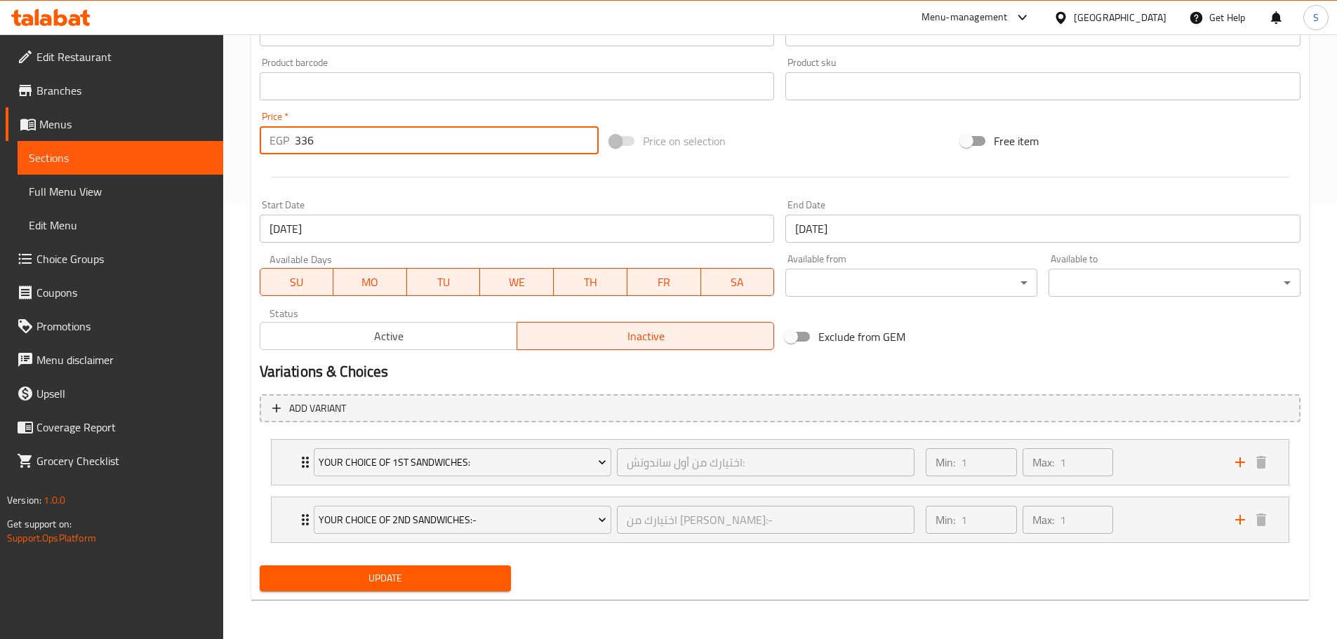
type input "336"
click at [485, 573] on span "Update" at bounding box center [386, 579] width 230 height 18
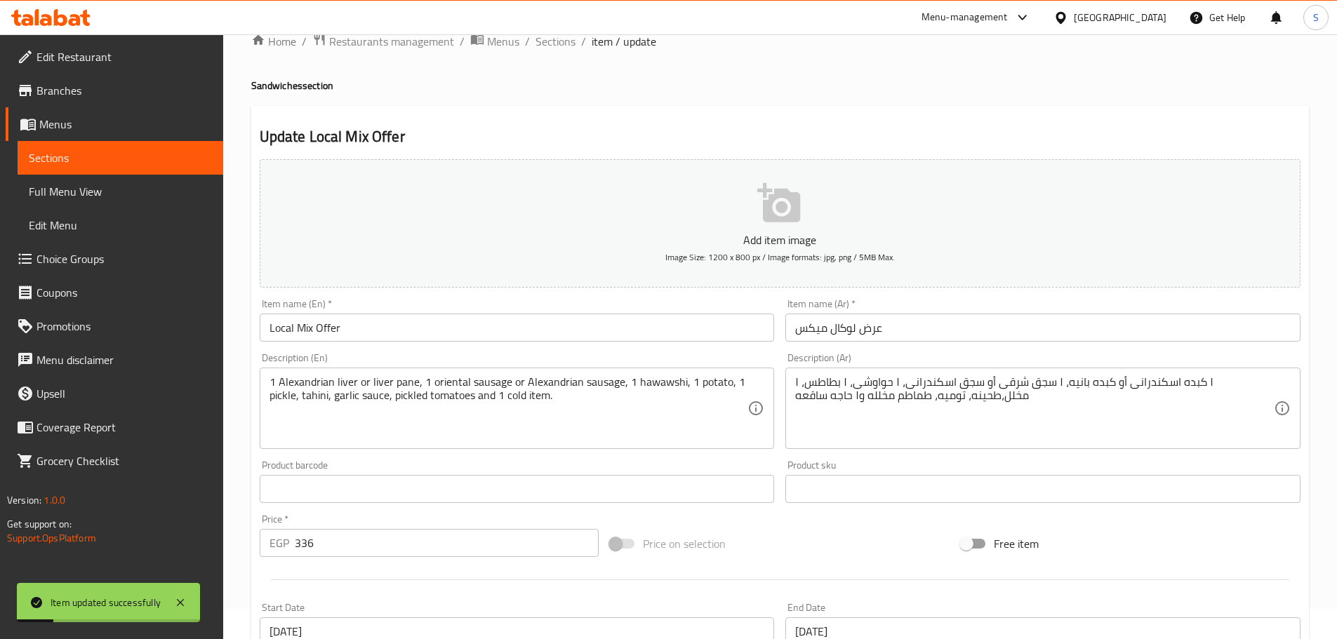
scroll to position [0, 0]
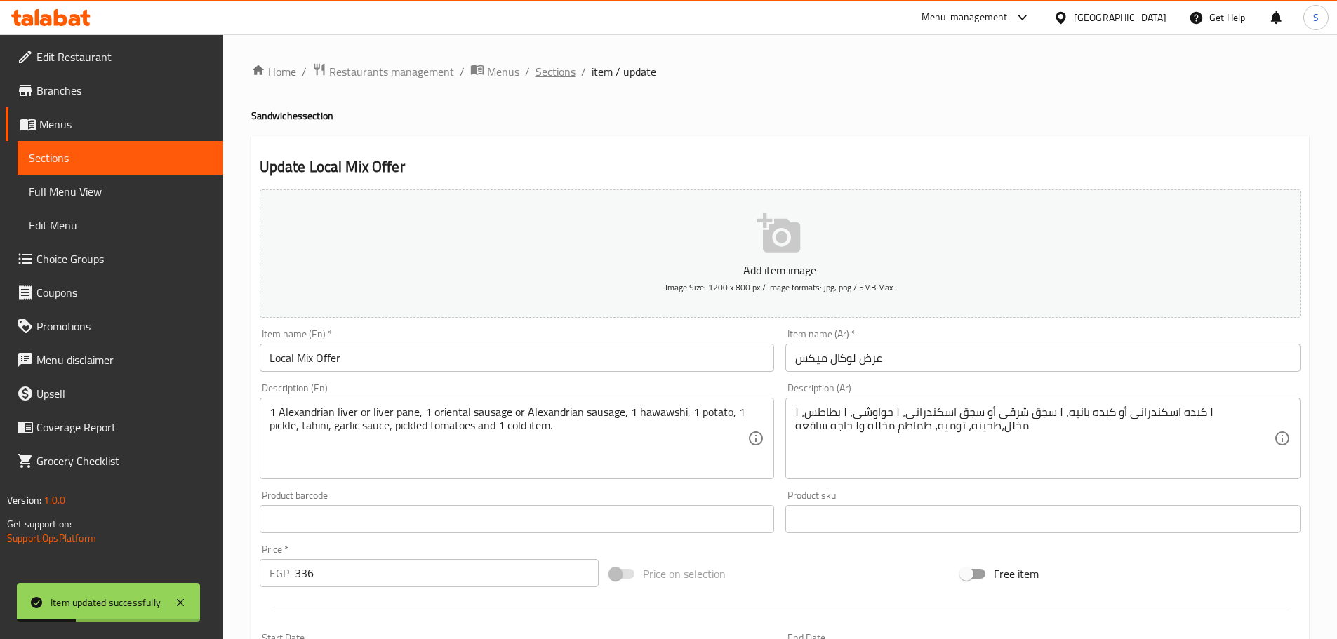
click at [562, 72] on span "Sections" at bounding box center [556, 71] width 40 height 17
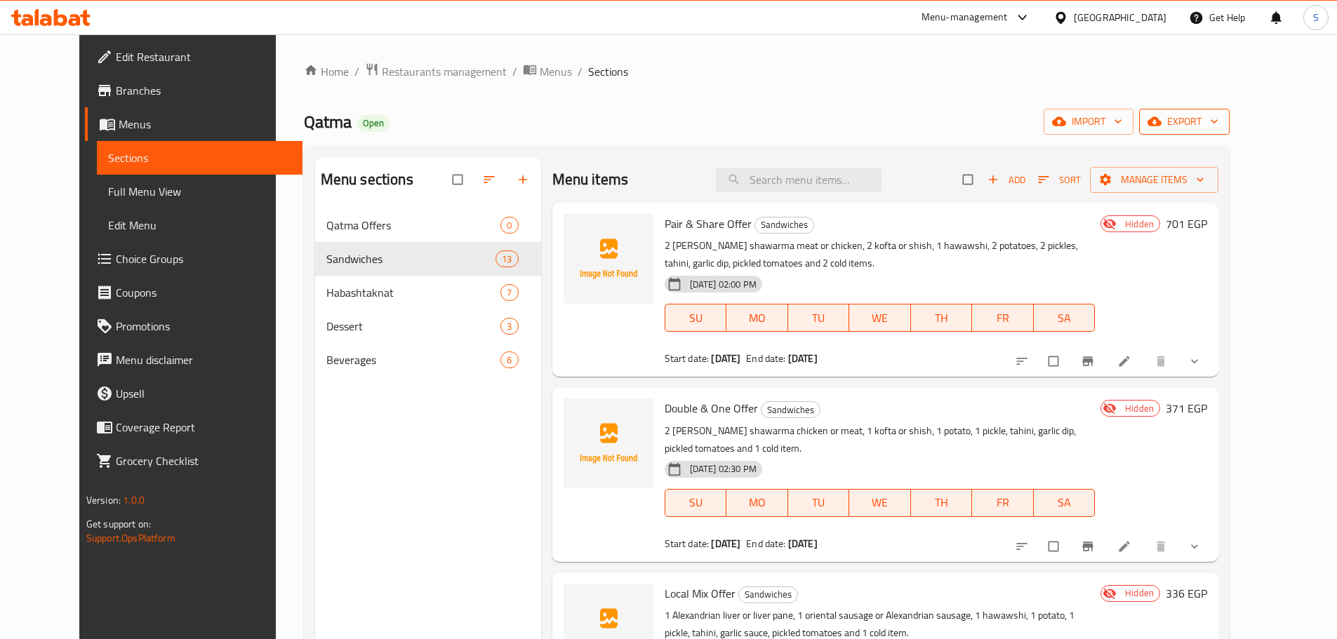
click at [1218, 114] on span "export" at bounding box center [1184, 122] width 68 height 18
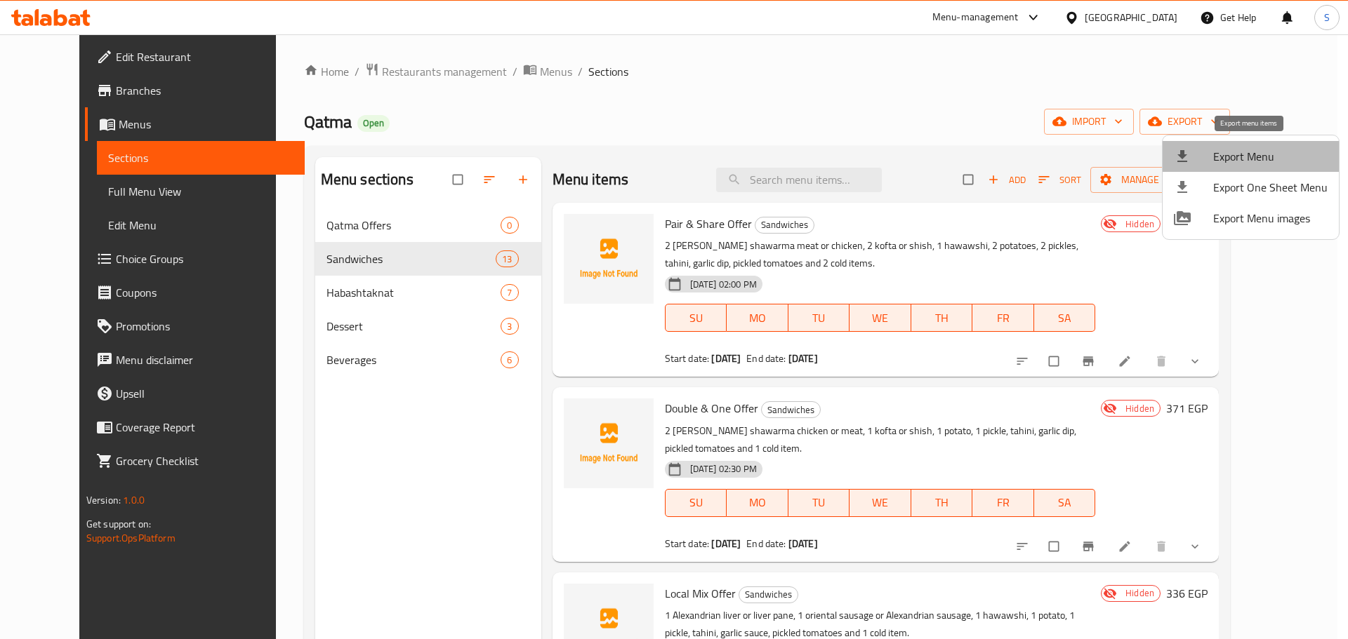
click at [1270, 156] on span "Export Menu" at bounding box center [1270, 156] width 114 height 17
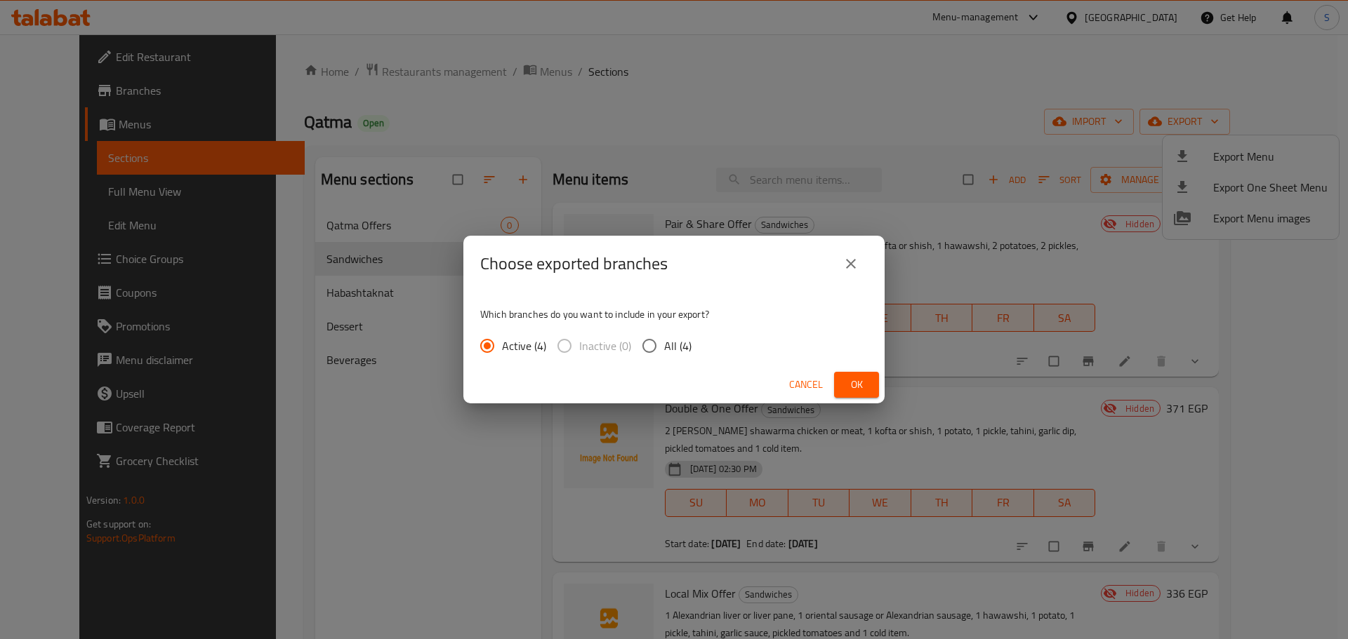
click at [854, 386] on span "Ok" at bounding box center [856, 385] width 22 height 18
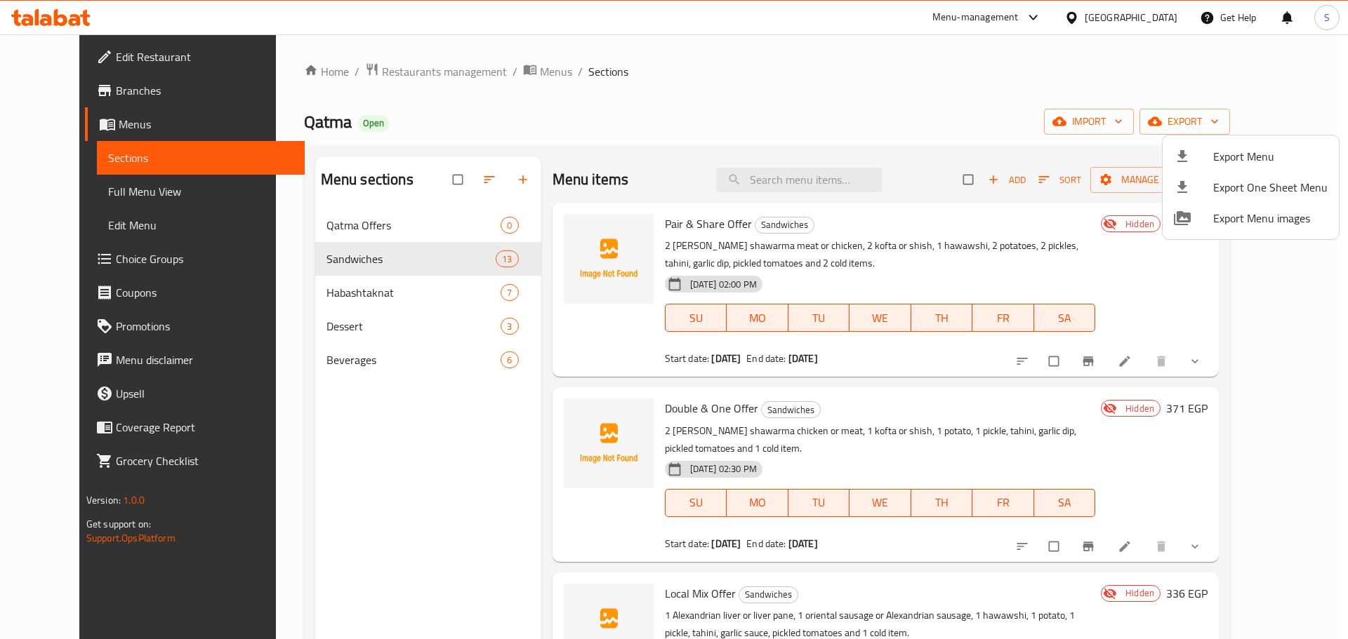
click at [907, 72] on div at bounding box center [674, 319] width 1348 height 639
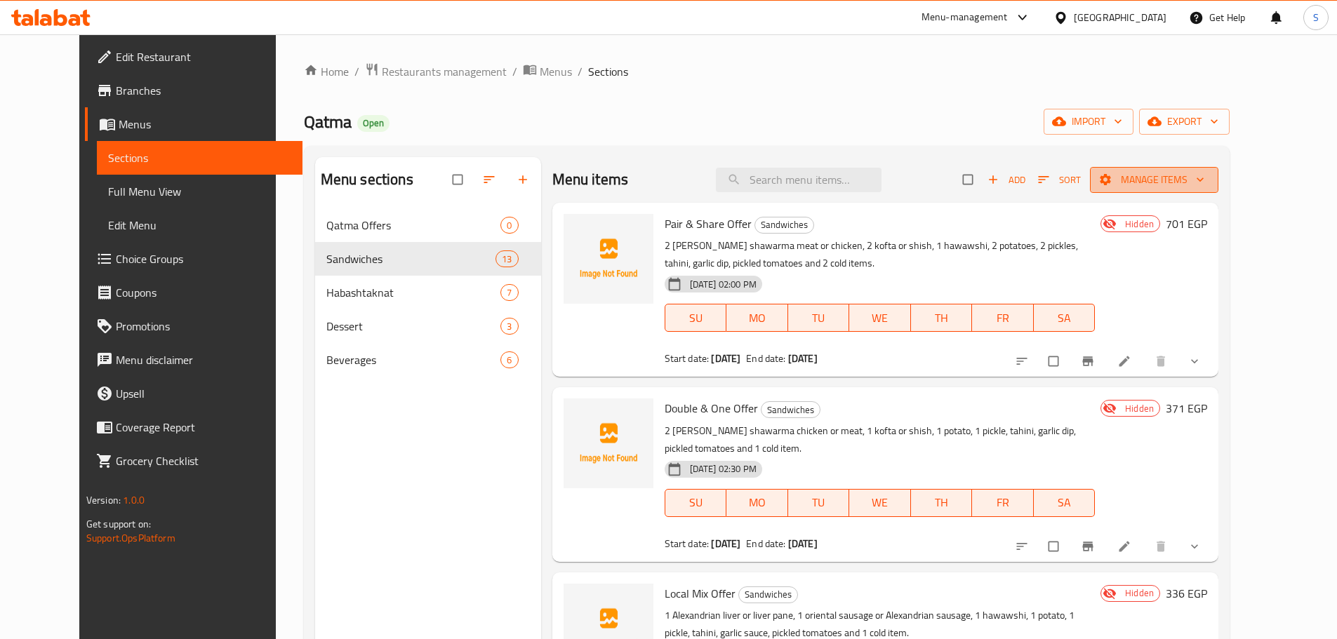
click at [1207, 185] on icon "button" at bounding box center [1200, 180] width 14 height 14
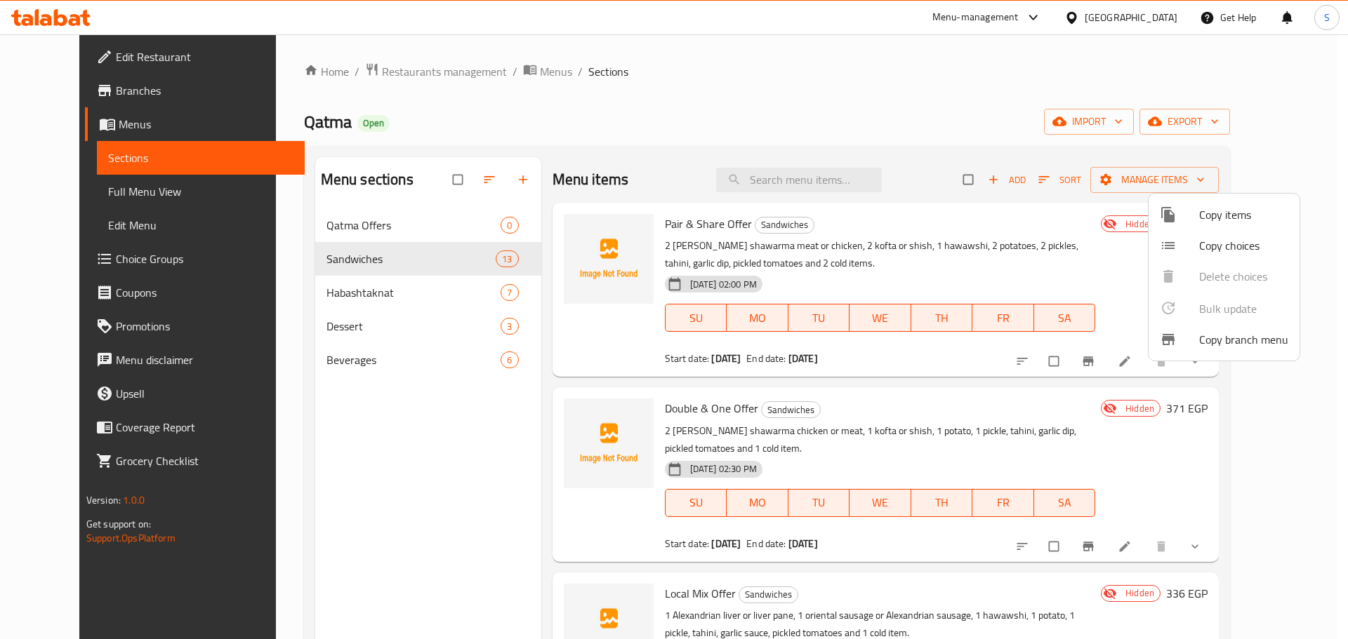
click at [909, 72] on div at bounding box center [674, 319] width 1348 height 639
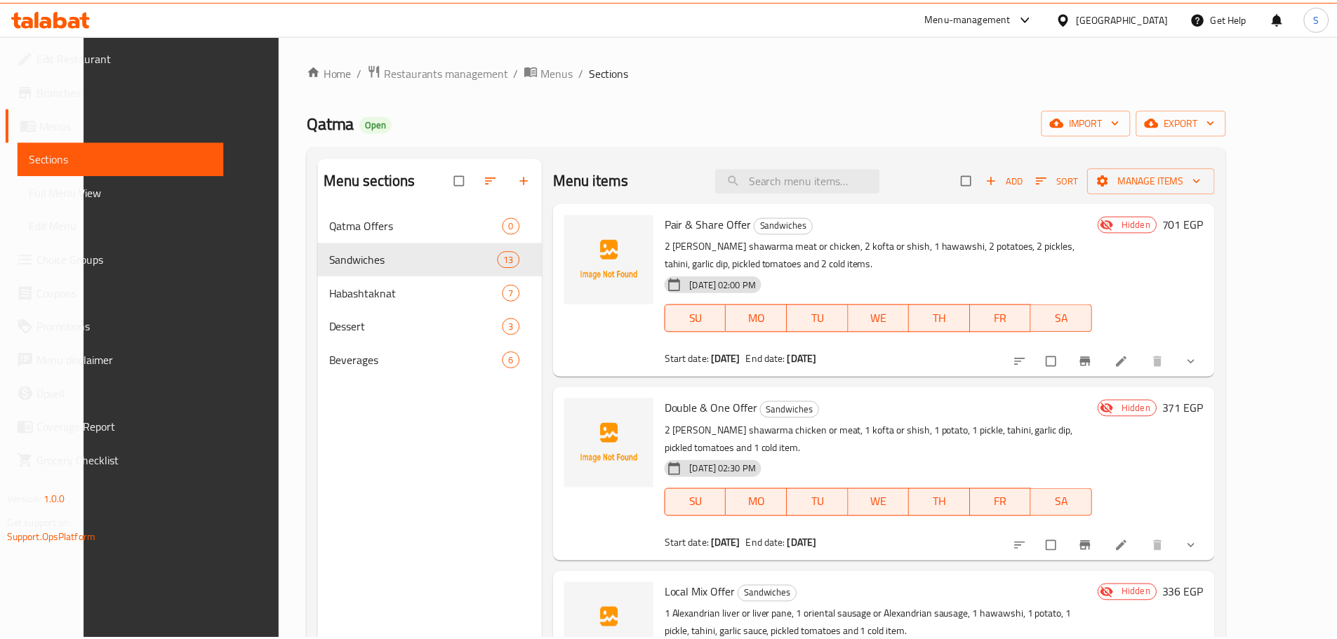
scroll to position [197, 0]
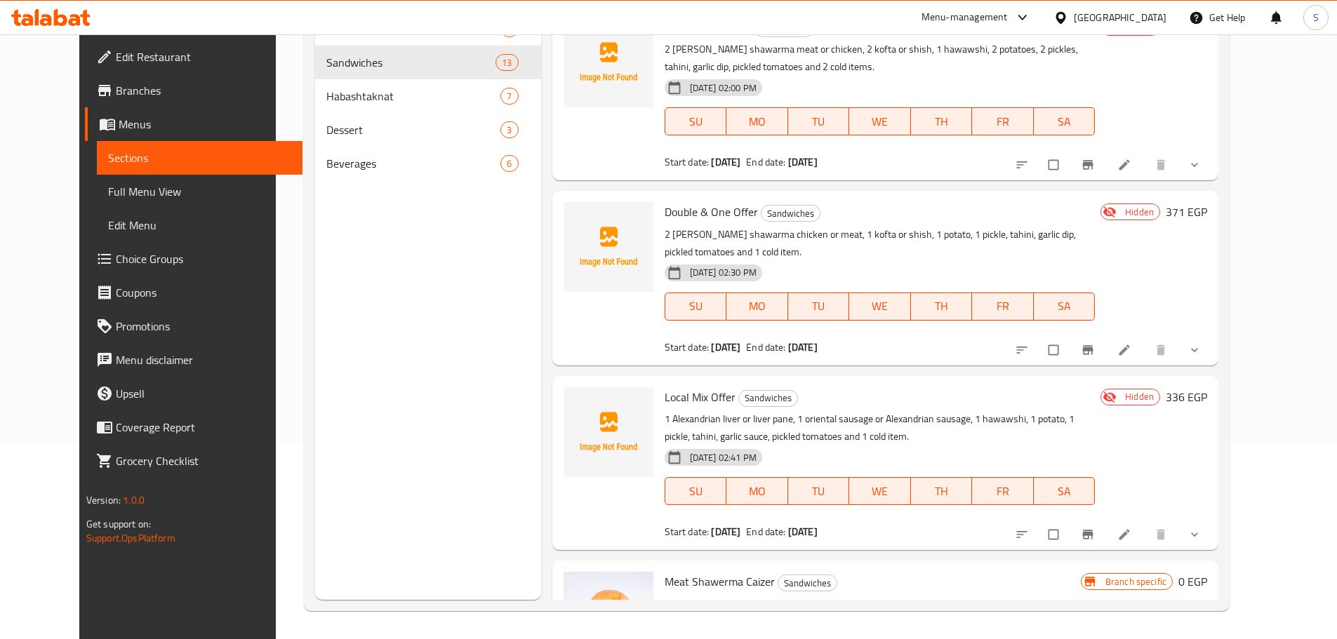
click at [116, 90] on span "Branches" at bounding box center [203, 90] width 175 height 17
